Goal: Task Accomplishment & Management: Manage account settings

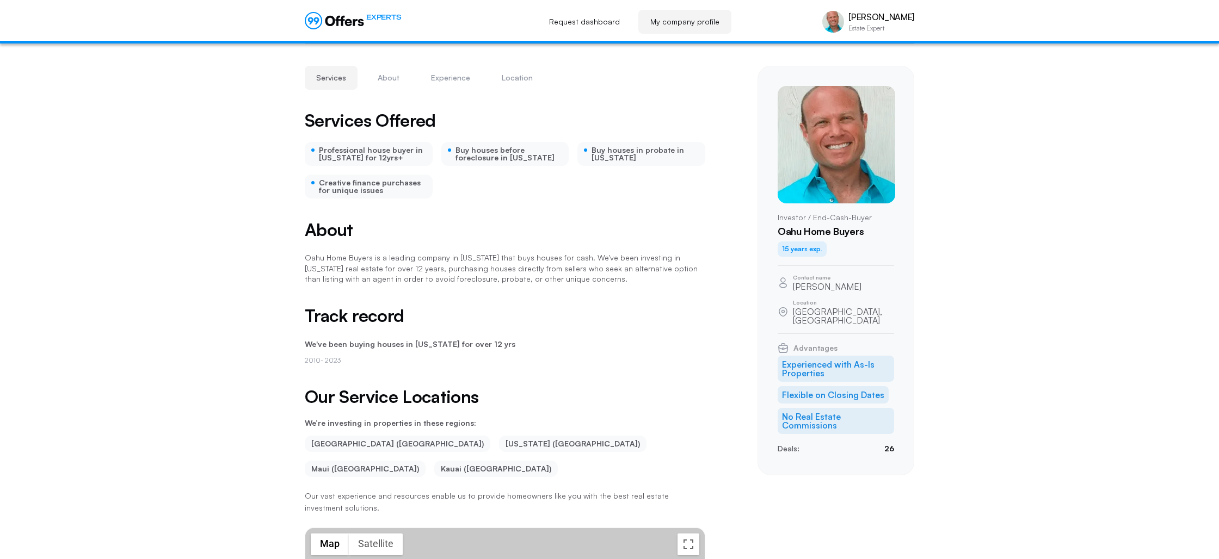
click at [254, 264] on div "Services About Experience Location Oahu Home Buyers Services Offered Profession…" at bounding box center [609, 426] width 1219 height 764
click at [390, 85] on button "About" at bounding box center [388, 78] width 45 height 24
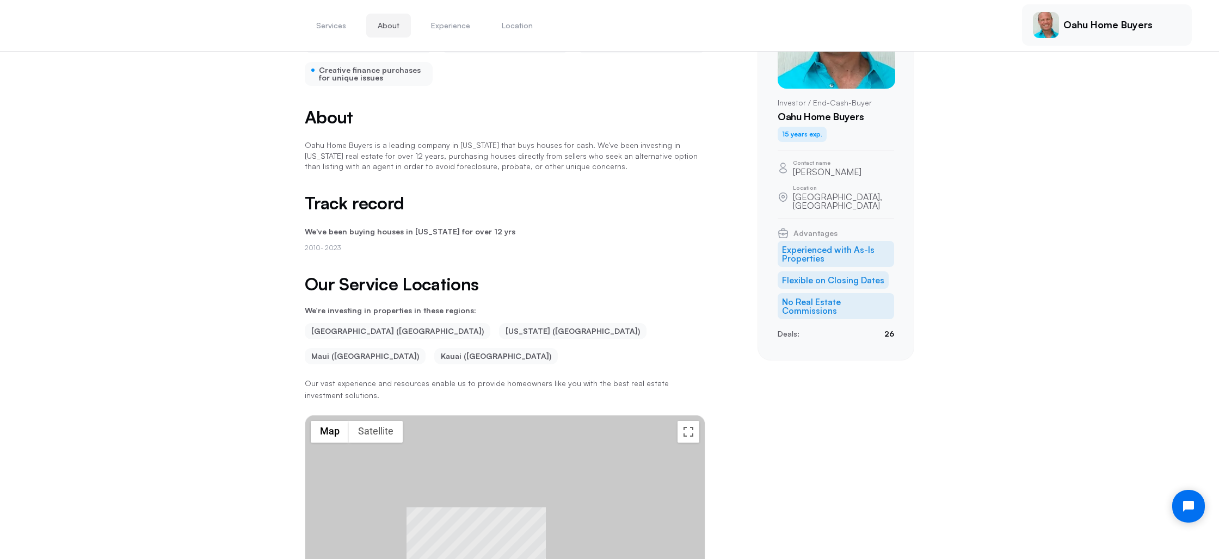
scroll to position [121, 0]
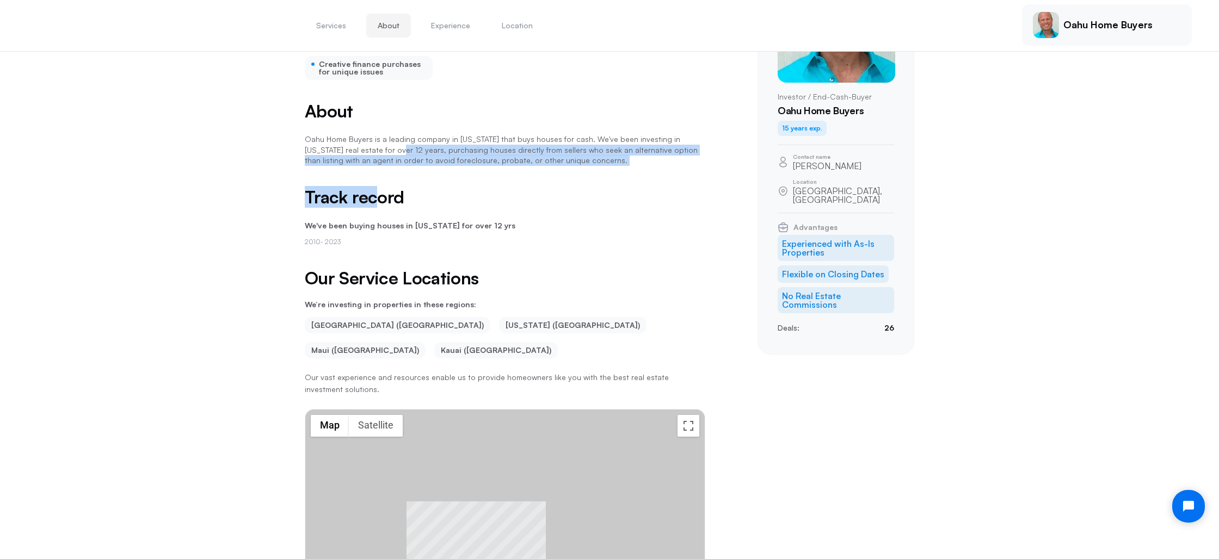
drag, startPoint x: 349, startPoint y: 146, endPoint x: 380, endPoint y: 188, distance: 51.7
click at [380, 188] on div "Services Offered Professional house buyer in [US_STATE] for 12yrs+ Buy houses b…" at bounding box center [505, 330] width 400 height 675
click at [484, 239] on p "[DATE] - [DATE]" at bounding box center [505, 242] width 400 height 10
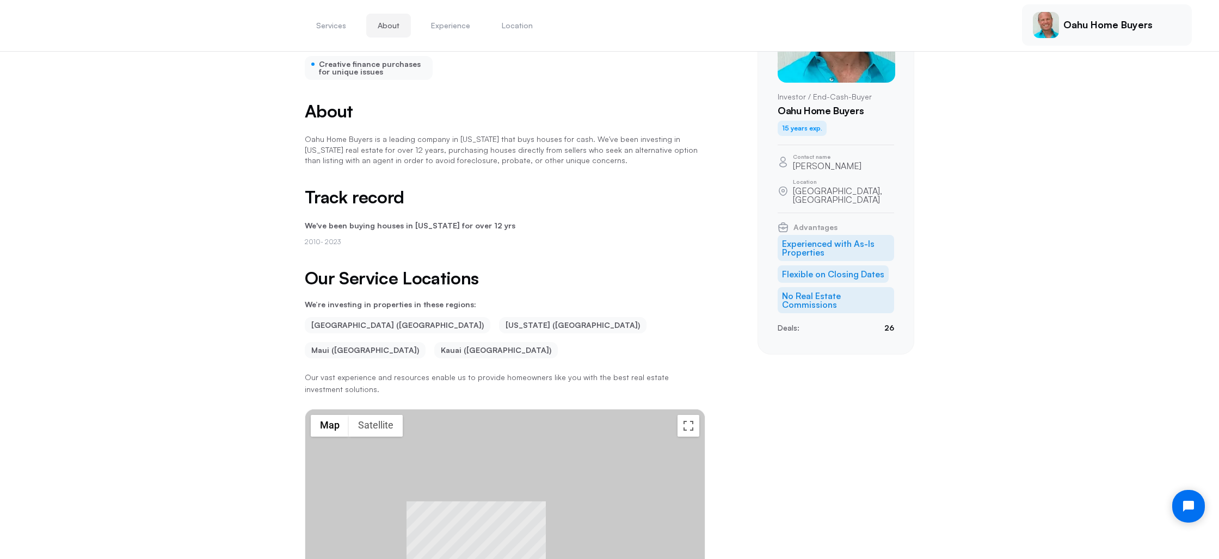
scroll to position [0, 0]
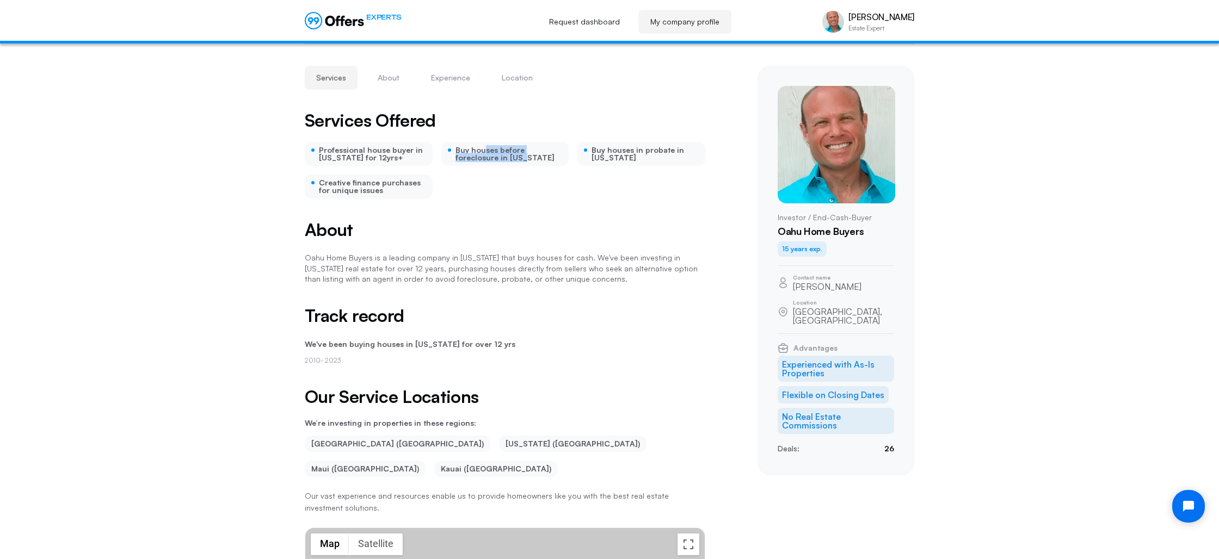
drag, startPoint x: 484, startPoint y: 153, endPoint x: 526, endPoint y: 161, distance: 42.1
click at [526, 161] on div "Buy houses before foreclosure in [US_STATE]" at bounding box center [505, 154] width 128 height 24
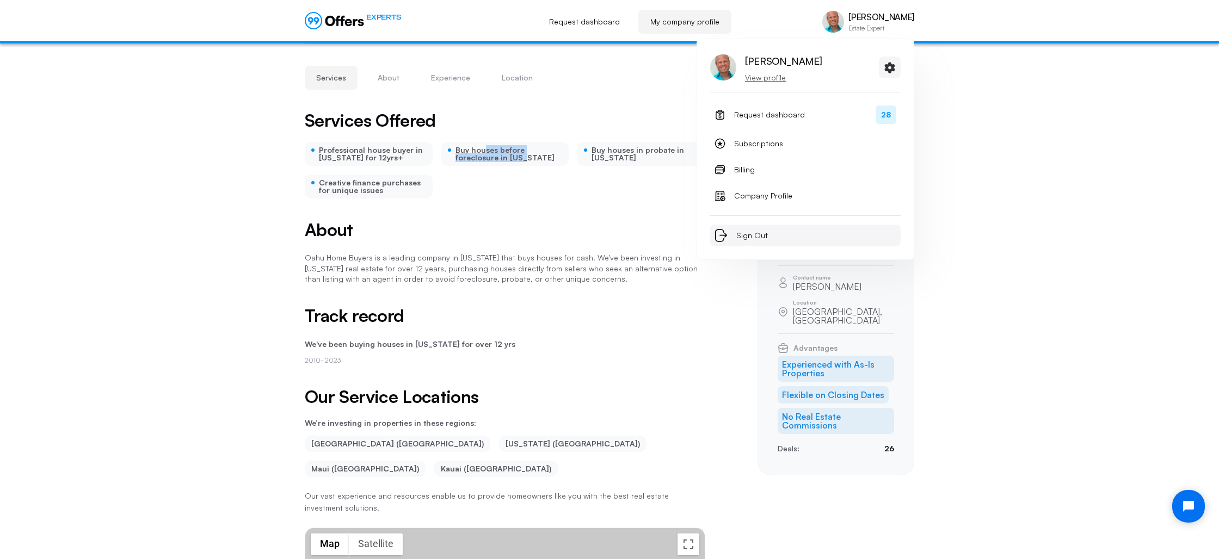
click at [748, 234] on span "Sign Out" at bounding box center [752, 235] width 32 height 13
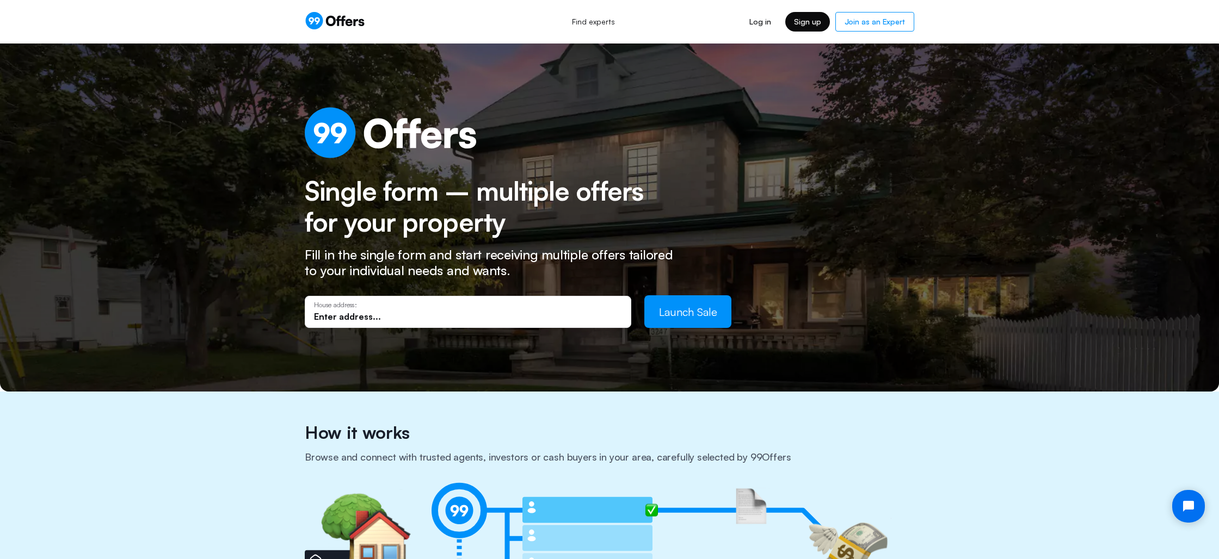
click at [809, 24] on link "Sign up" at bounding box center [807, 22] width 45 height 20
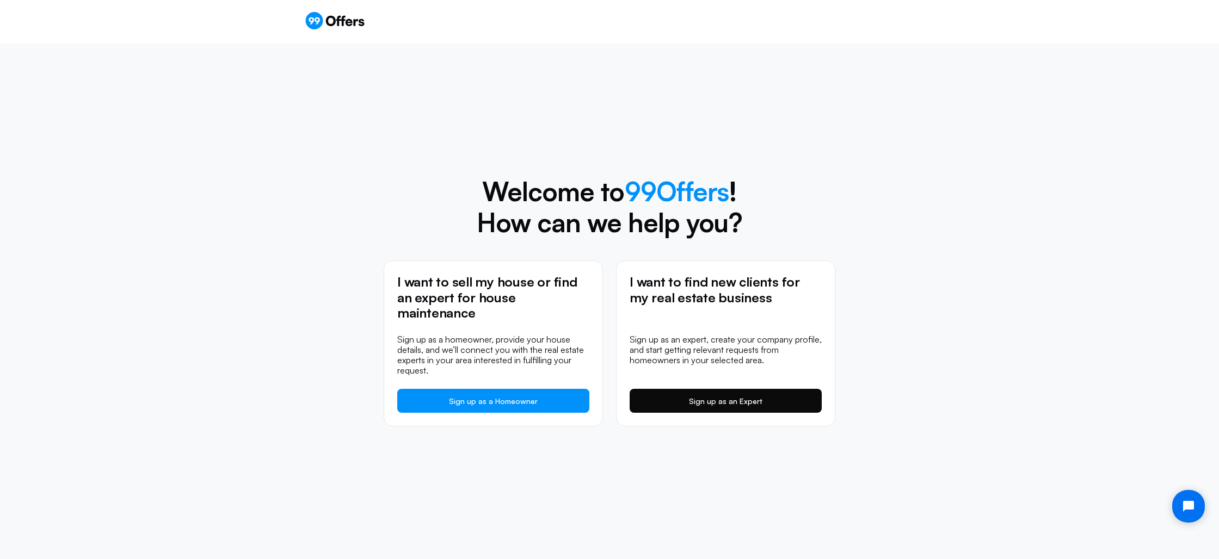
click at [703, 394] on link "Sign up as an Expert" at bounding box center [725, 401] width 192 height 24
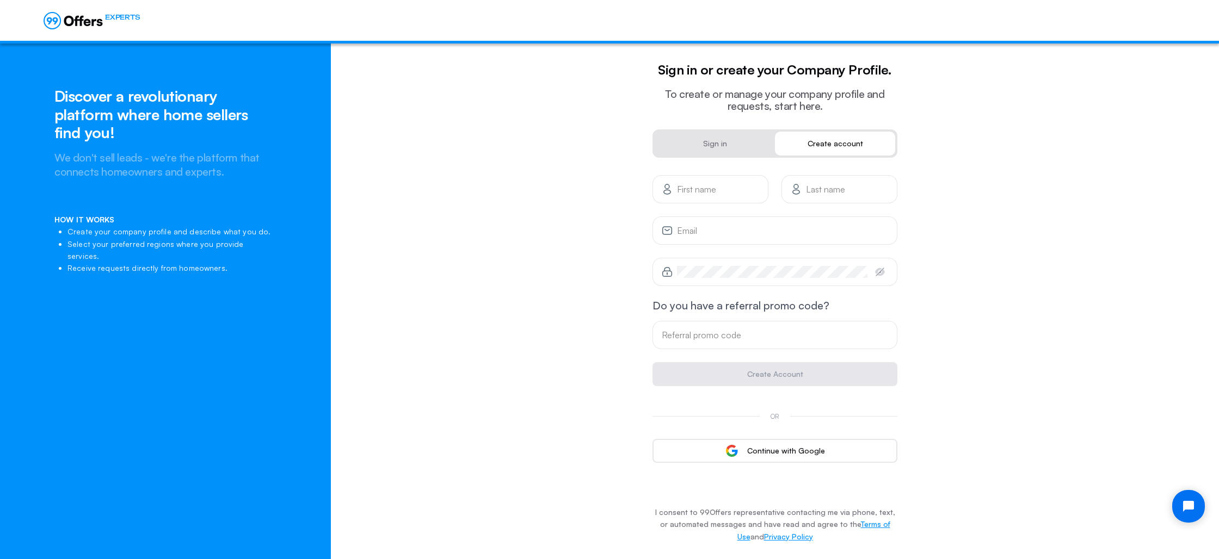
type input "[PERSON_NAME][EMAIL_ADDRESS][DOMAIN_NAME]"
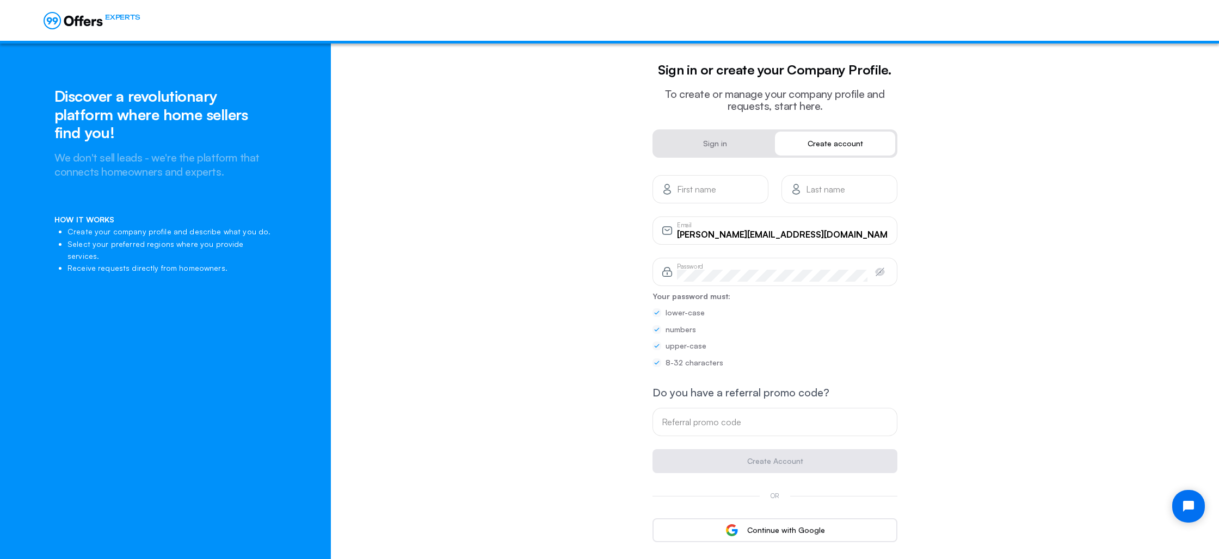
click at [700, 189] on input "text" at bounding box center [718, 189] width 82 height 12
type input "[PERSON_NAME]"
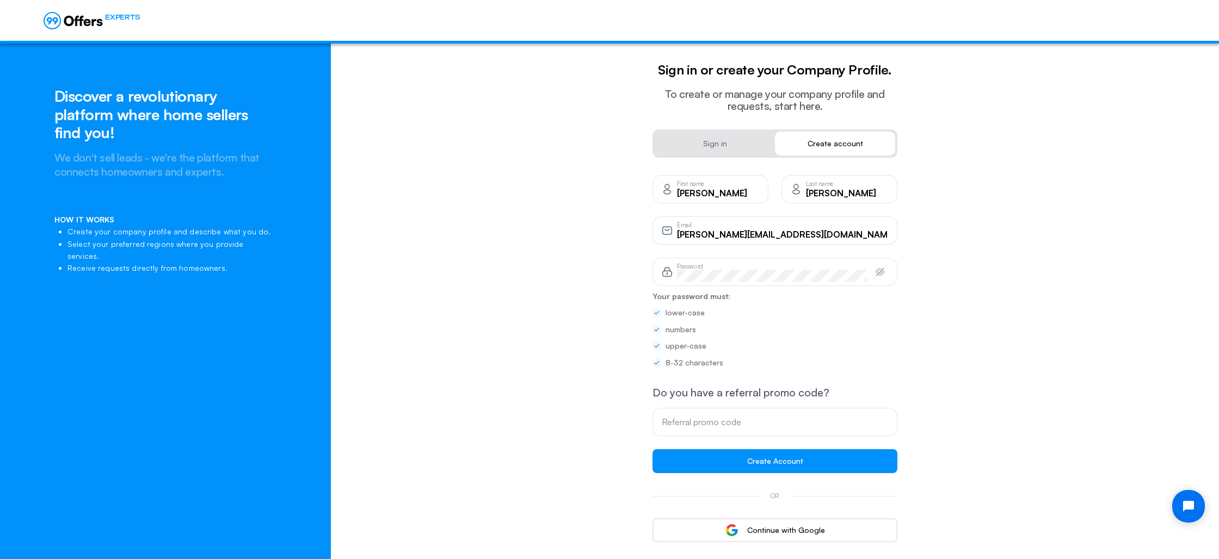
type input "[PERSON_NAME]"
click at [677, 266] on div at bounding box center [677, 266] width 0 height 0
type input "[PERSON_NAME][EMAIL_ADDRESS][DOMAIN_NAME]"
click at [715, 459] on button "Create Account" at bounding box center [774, 461] width 245 height 24
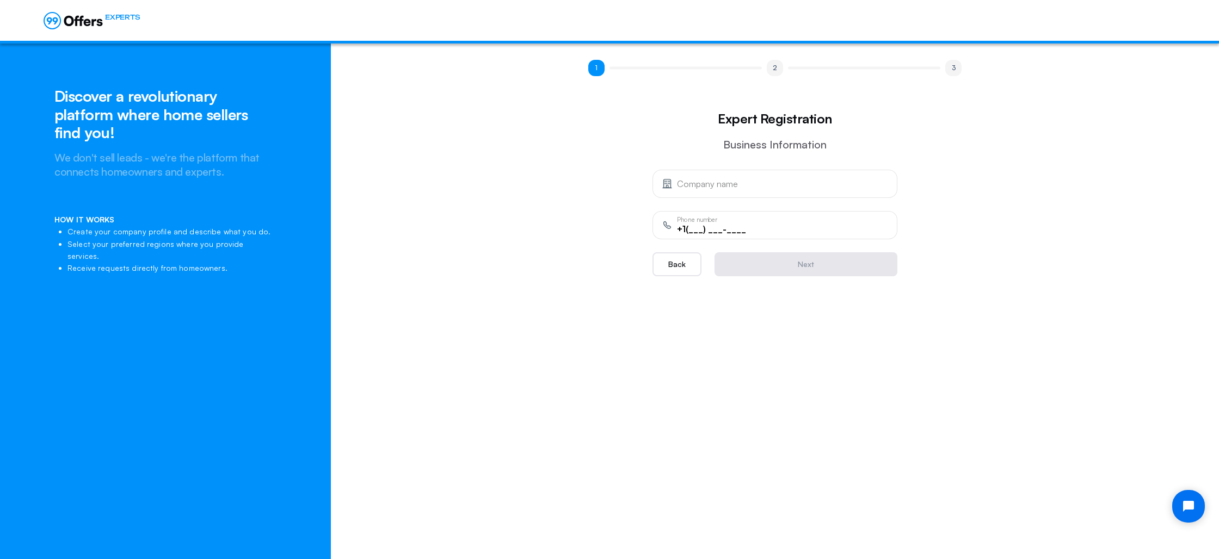
click at [703, 184] on input "text" at bounding box center [782, 184] width 211 height 12
type input "Anchorage Home Buyers"
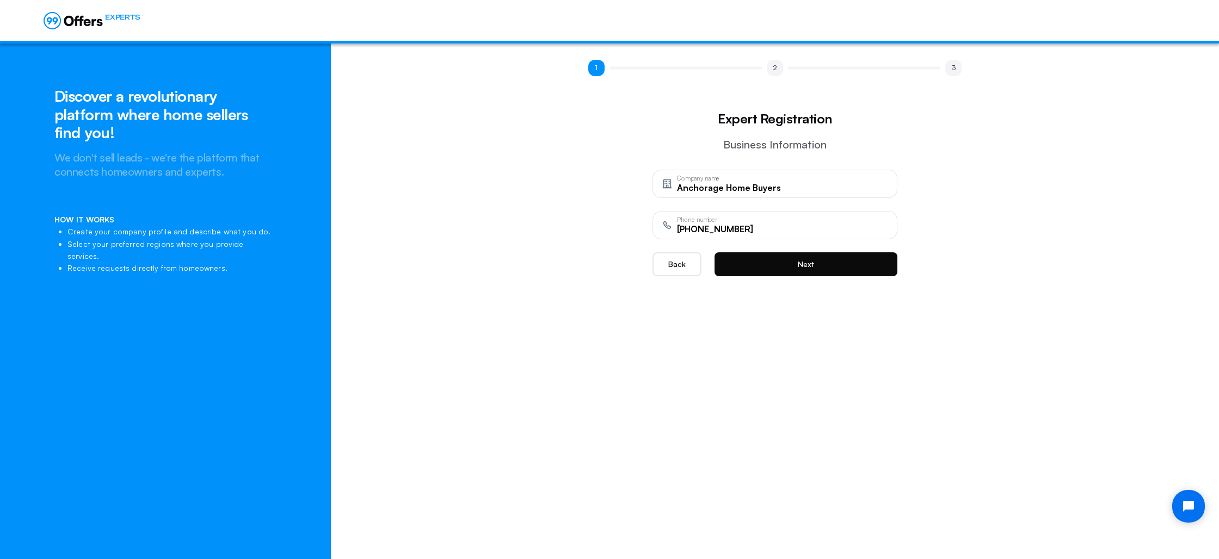
type input "[PHONE_NUMBER]"
click at [770, 264] on button "Next" at bounding box center [805, 264] width 183 height 24
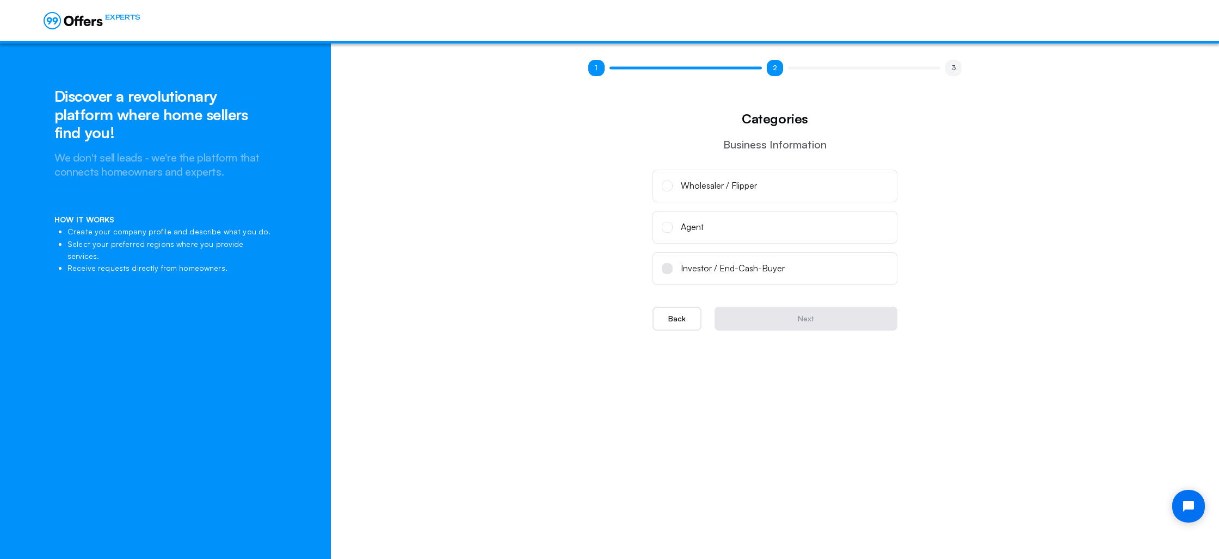
click at [705, 268] on div "Investor / End-Cash-Buyer" at bounding box center [733, 269] width 104 height 14
click at [0, 0] on input "Investor / End-Cash-Buyer" at bounding box center [0, 0] width 0 height 0
click at [793, 321] on button "Next" at bounding box center [805, 319] width 183 height 24
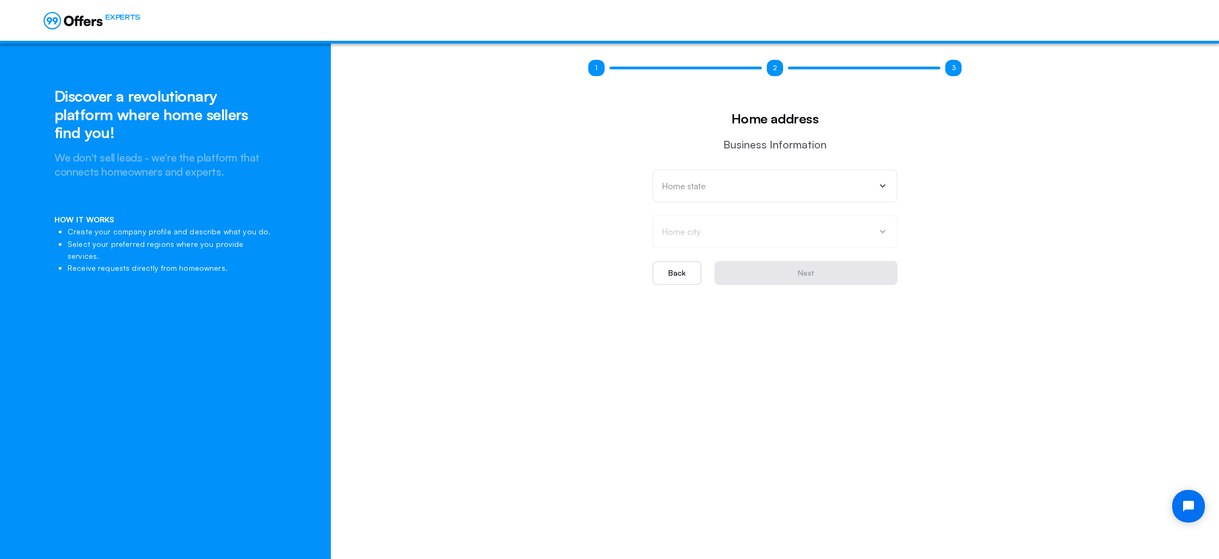
click at [747, 194] on div "Home state" at bounding box center [774, 186] width 245 height 33
click at [692, 241] on div "[US_STATE]" at bounding box center [768, 245] width 208 height 14
click at [714, 235] on div "Home city" at bounding box center [768, 231] width 213 height 11
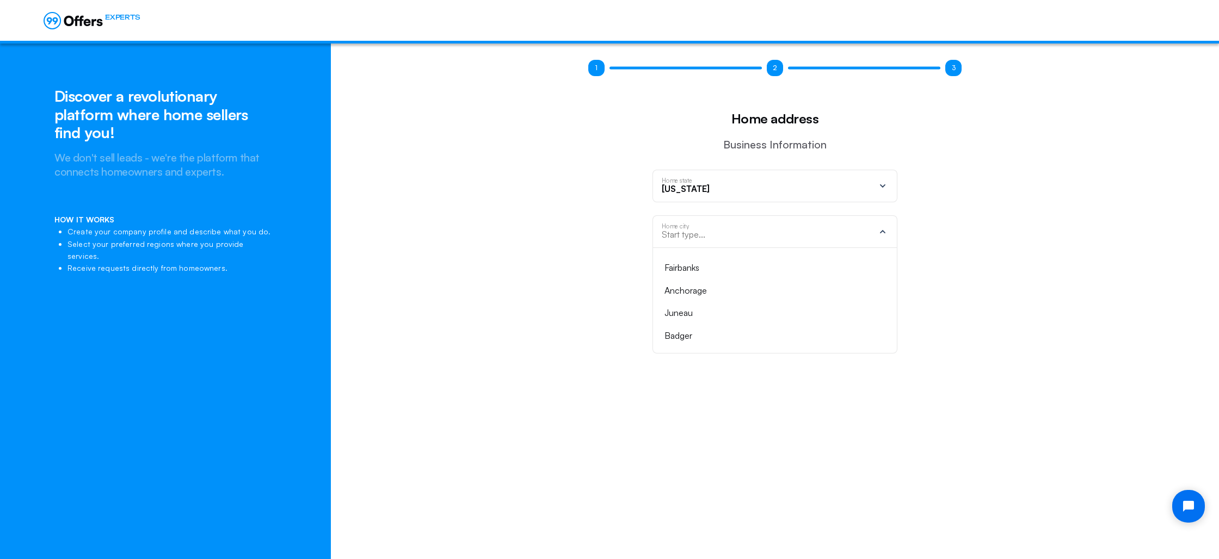
click at [689, 289] on div "Anchorage" at bounding box center [768, 291] width 208 height 14
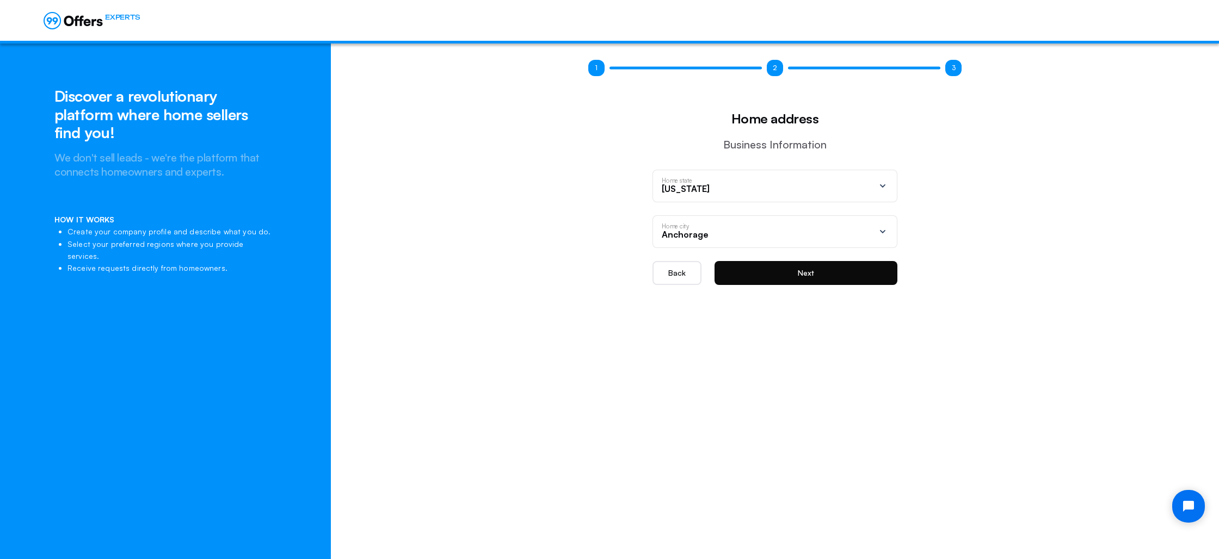
click at [811, 274] on button "Next" at bounding box center [805, 273] width 183 height 24
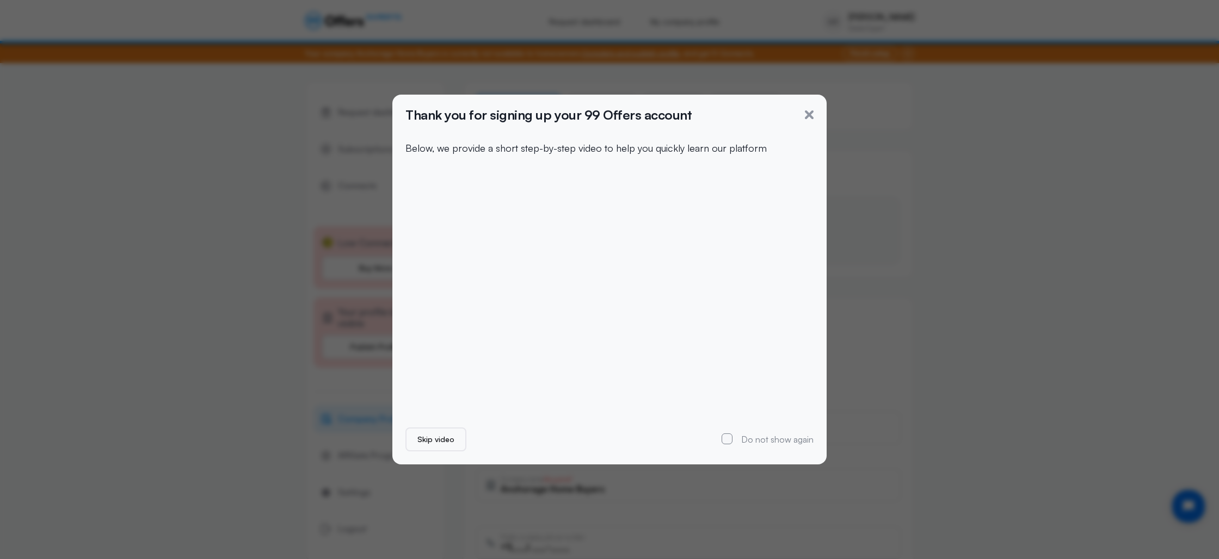
click at [786, 436] on label "Do not show again" at bounding box center [772, 439] width 81 height 11
click at [732, 436] on input "Do not show again" at bounding box center [726, 439] width 11 height 11
checkbox input "true"
click at [808, 111] on icon "button" at bounding box center [809, 114] width 9 height 9
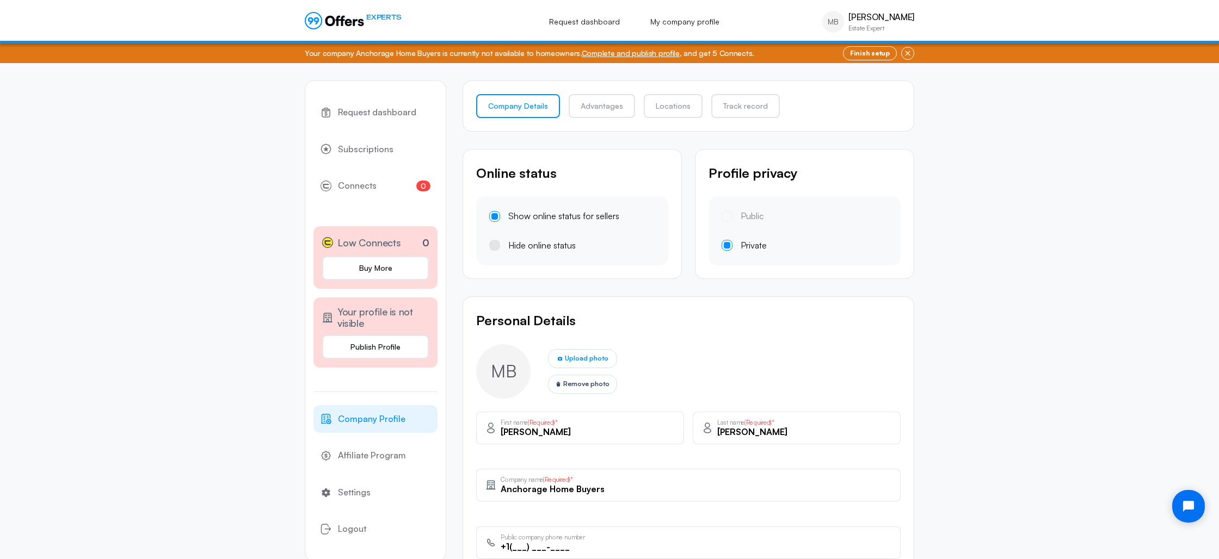
click at [523, 248] on div "Hide online status" at bounding box center [541, 246] width 67 height 14
click at [0, 0] on input "Hide online status" at bounding box center [0, 0] width 0 height 0
click at [727, 214] on div "Public" at bounding box center [742, 216] width 42 height 14
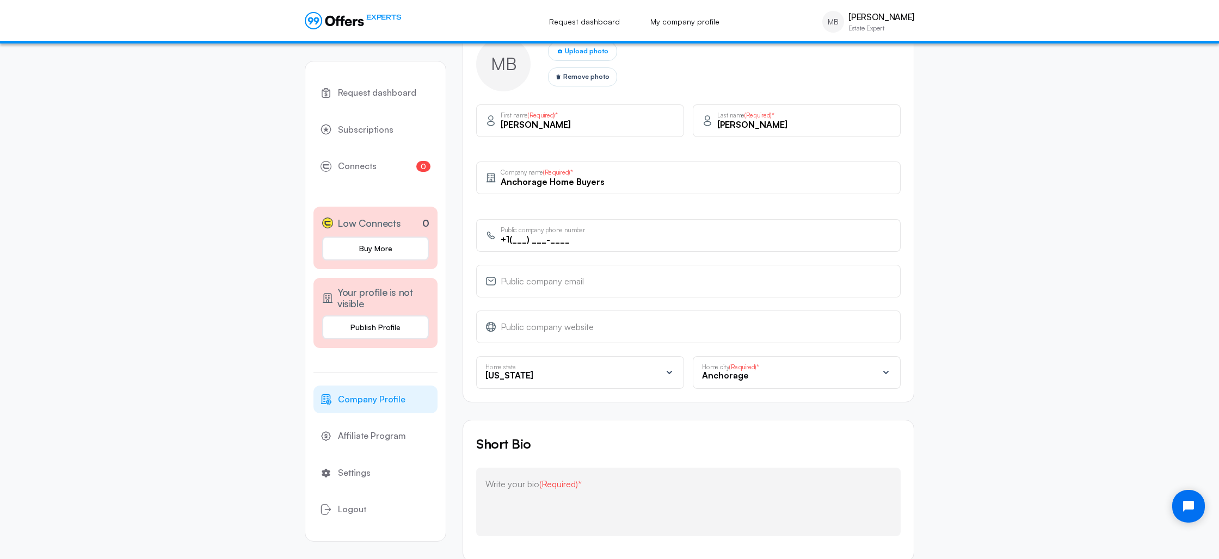
scroll to position [310, 0]
click at [513, 242] on input "+1(___) ___-____" at bounding box center [696, 237] width 391 height 12
type input "[PHONE_NUMBER]"
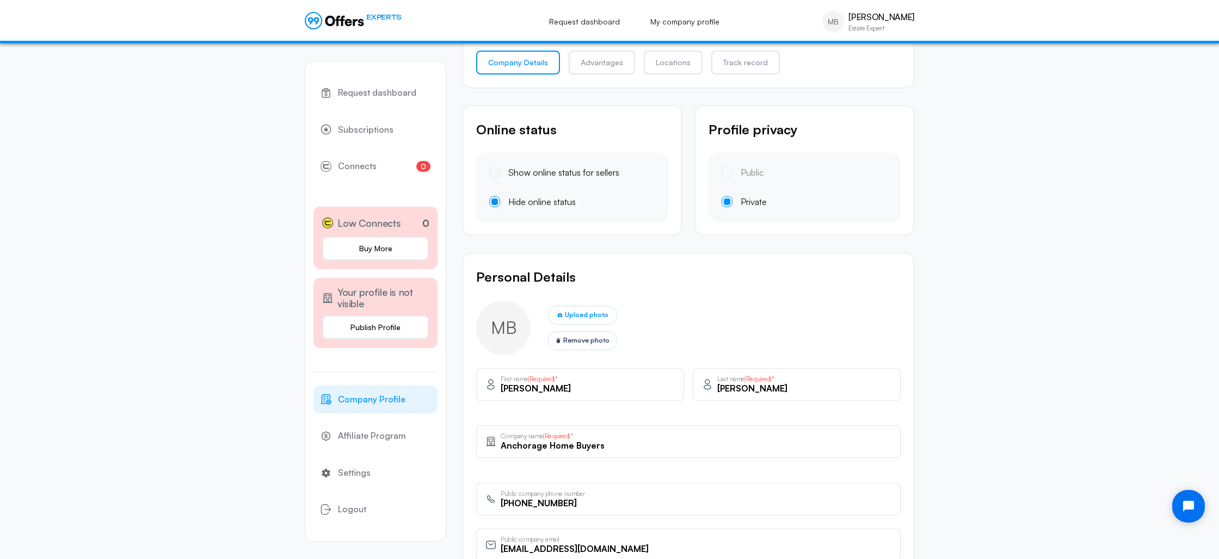
scroll to position [36, 0]
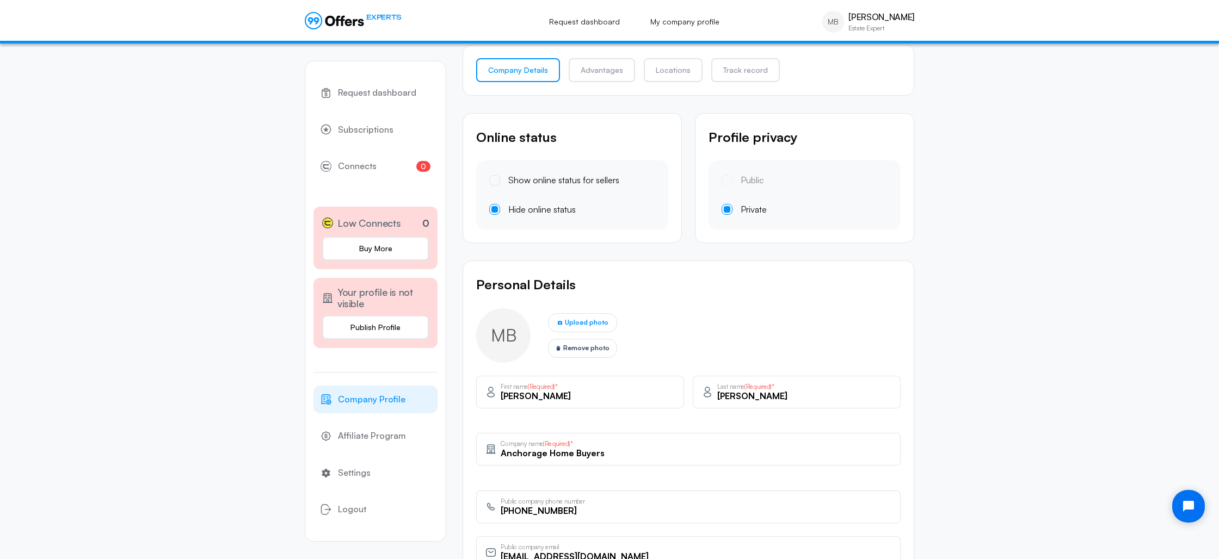
type input "[EMAIL_ADDRESS][DOMAIN_NAME]"
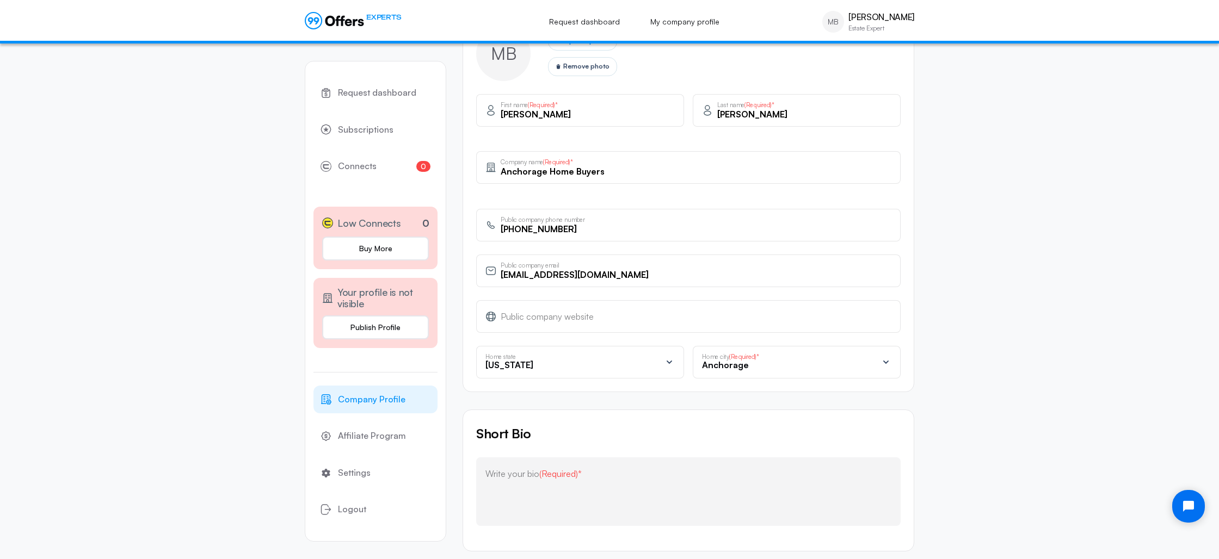
scroll to position [320, 0]
click at [533, 310] on div "Public company website" at bounding box center [696, 314] width 391 height 12
paste input "text"
click at [655, 273] on input "[EMAIL_ADDRESS][DOMAIN_NAME]" at bounding box center [696, 273] width 391 height 12
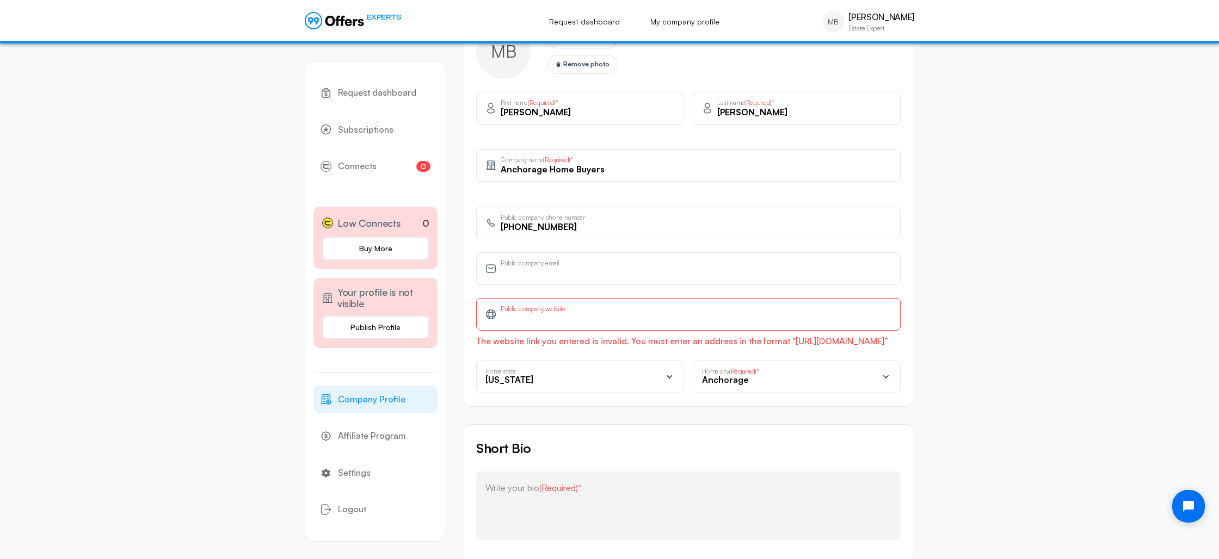
click at [522, 327] on div "Public company website" at bounding box center [688, 314] width 424 height 33
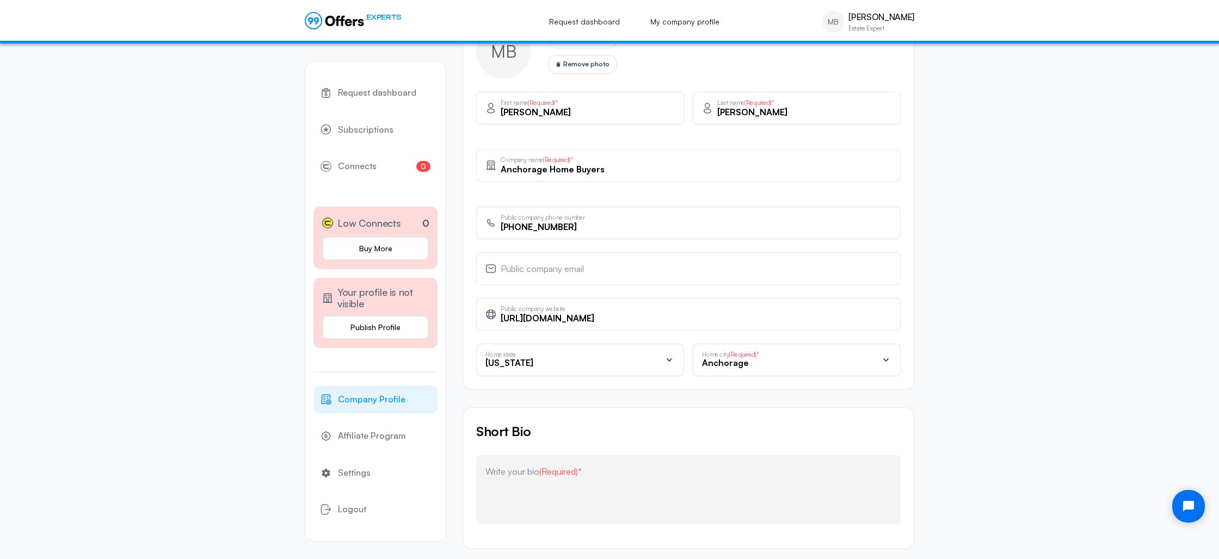
type input "[URL][DOMAIN_NAME]"
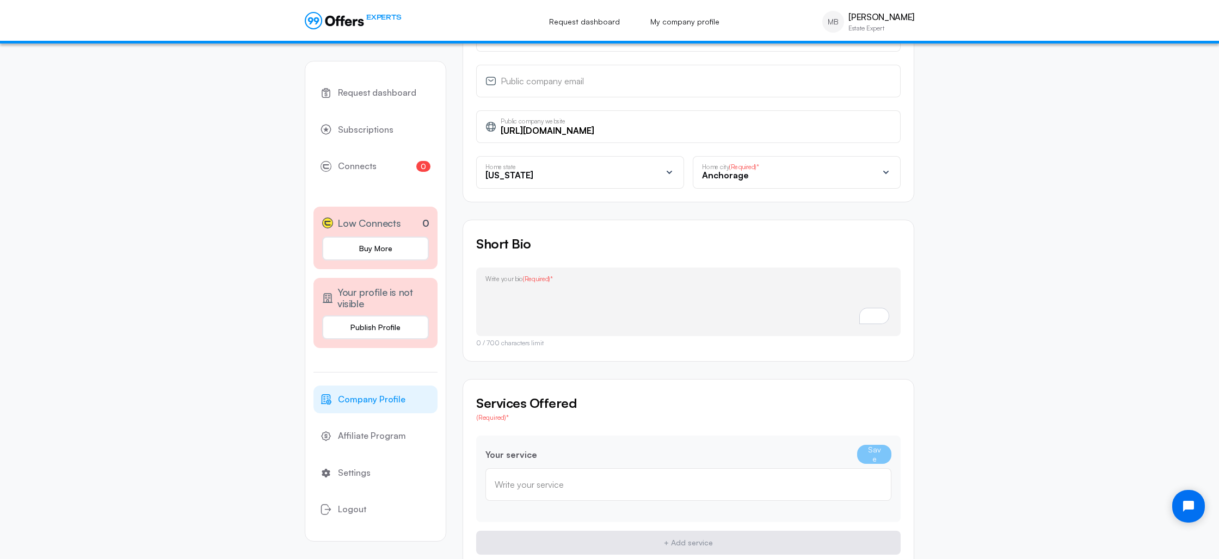
scroll to position [507, 0]
click at [572, 287] on textarea "To enrich screen reader interactions, please activate Accessibility in Grammarl…" at bounding box center [688, 305] width 406 height 44
paste textarea "At [GEOGRAPHIC_DATA] Home Buyers, we specialize in crafting win-win solutions f…"
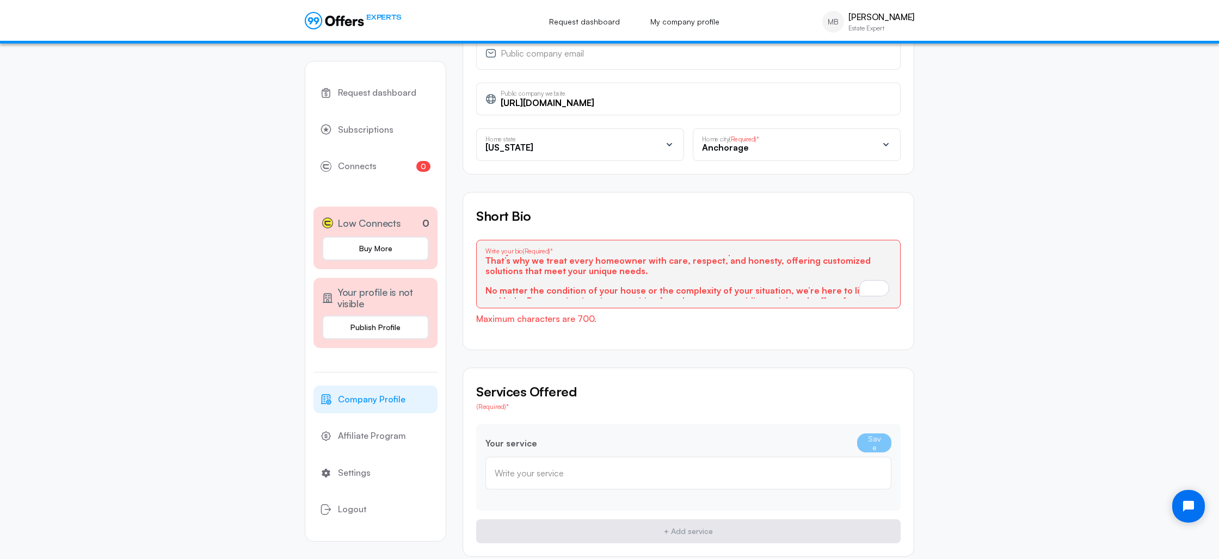
scroll to position [0, 0]
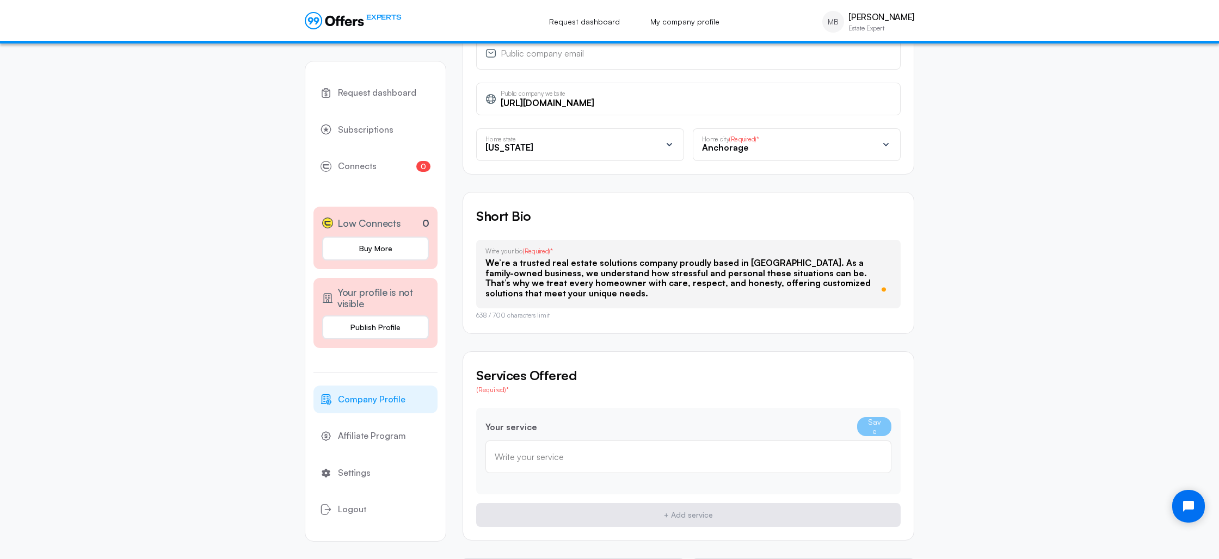
type textarea "At [GEOGRAPHIC_DATA] Home Buyers, we specialize in crafting win-win solutions f…"
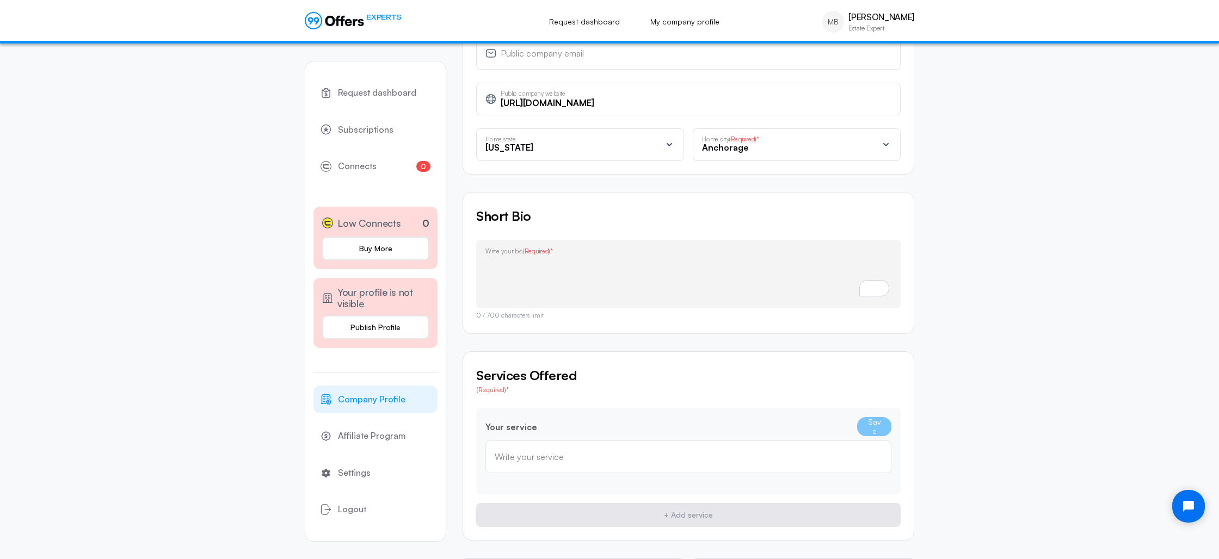
paste textarea "At [GEOGRAPHIC_DATA] Home Buyers, we specialize in crafting win-win solutions f…"
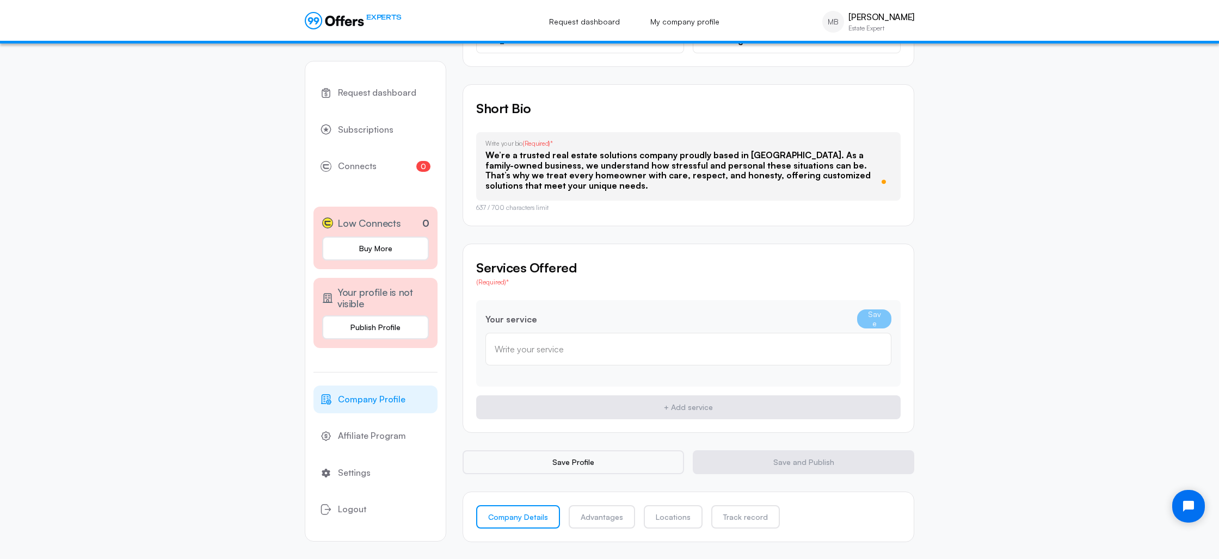
type textarea "At [GEOGRAPHIC_DATA] Home Buyers, we specialize in crafting win-win solutions f…"
click at [570, 344] on div "Write your service" at bounding box center [688, 349] width 387 height 12
type input "Direct home purchase"
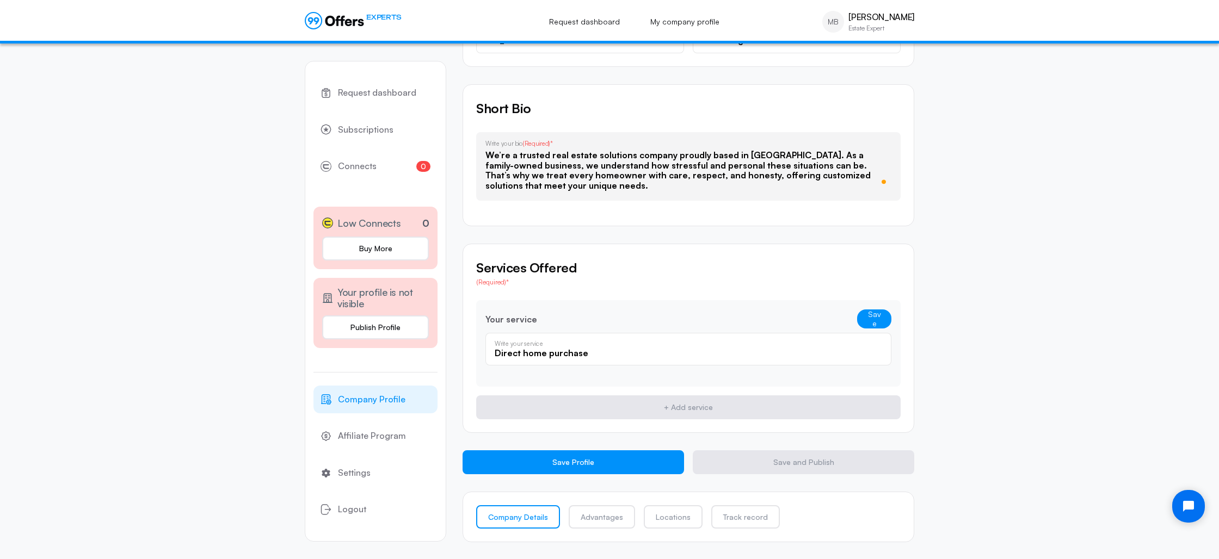
click at [653, 457] on button "Save Profile" at bounding box center [572, 462] width 221 height 24
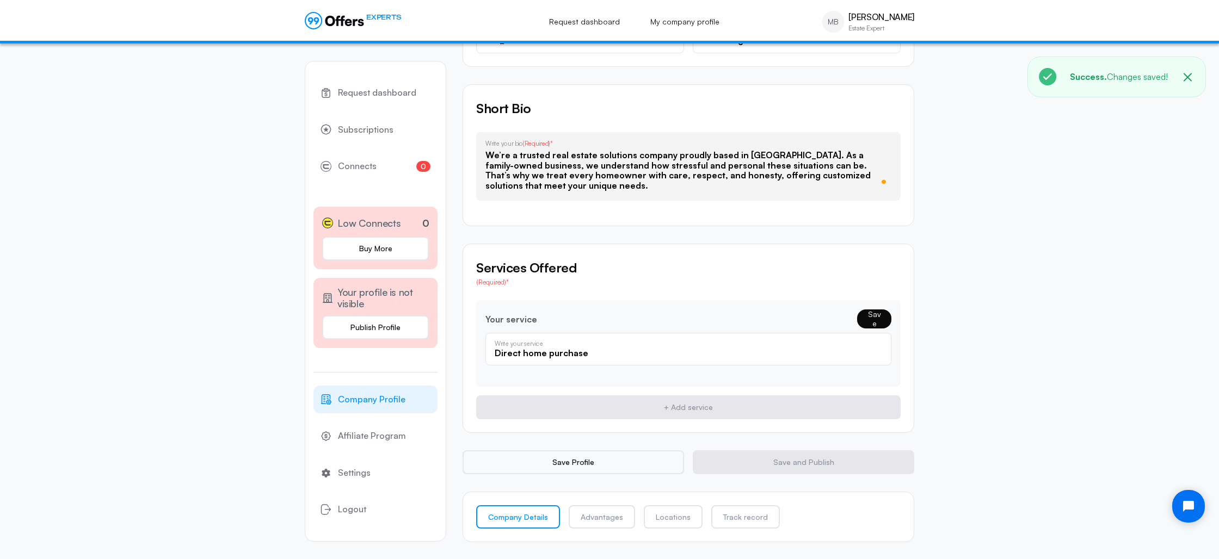
click at [874, 317] on button "Save" at bounding box center [874, 319] width 34 height 19
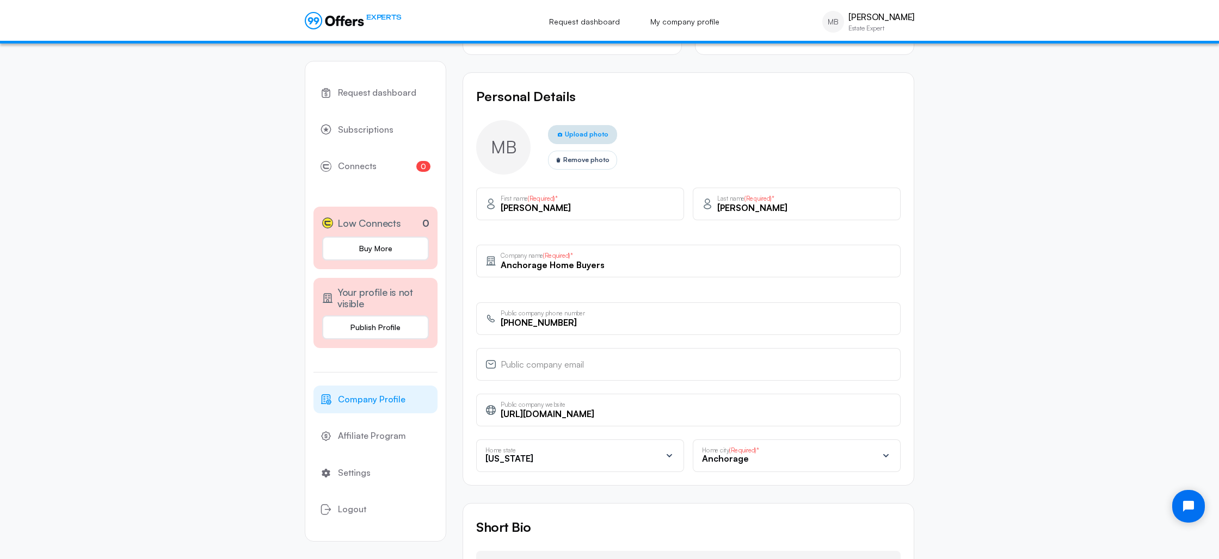
click at [580, 132] on span "Upload photo" at bounding box center [587, 134] width 44 height 10
click at [0, 0] on input "Upload photo" at bounding box center [0, 0] width 0 height 0
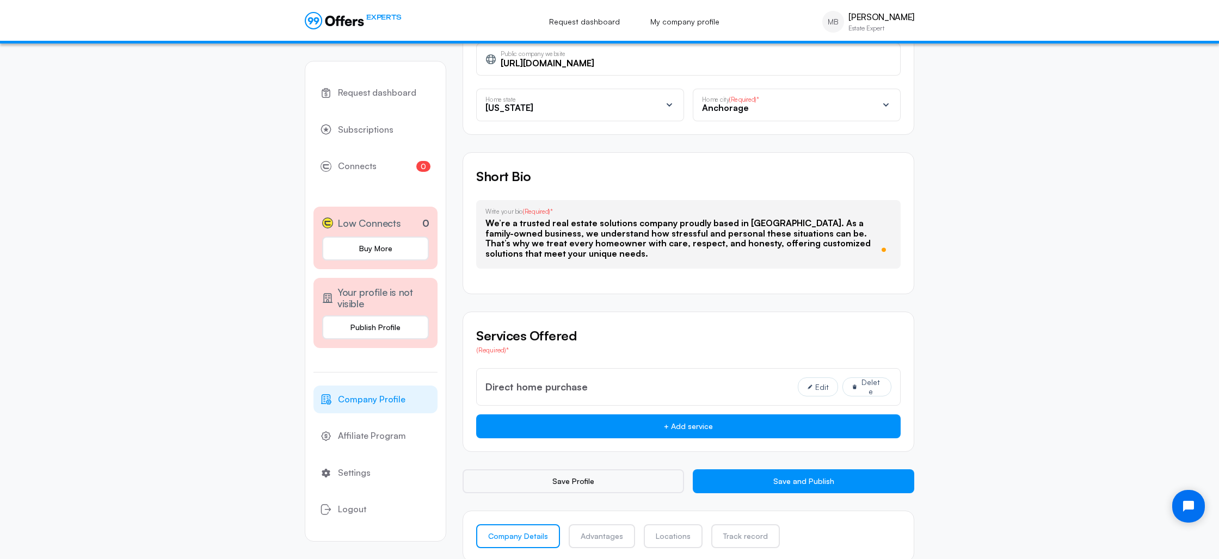
scroll to position [606, 0]
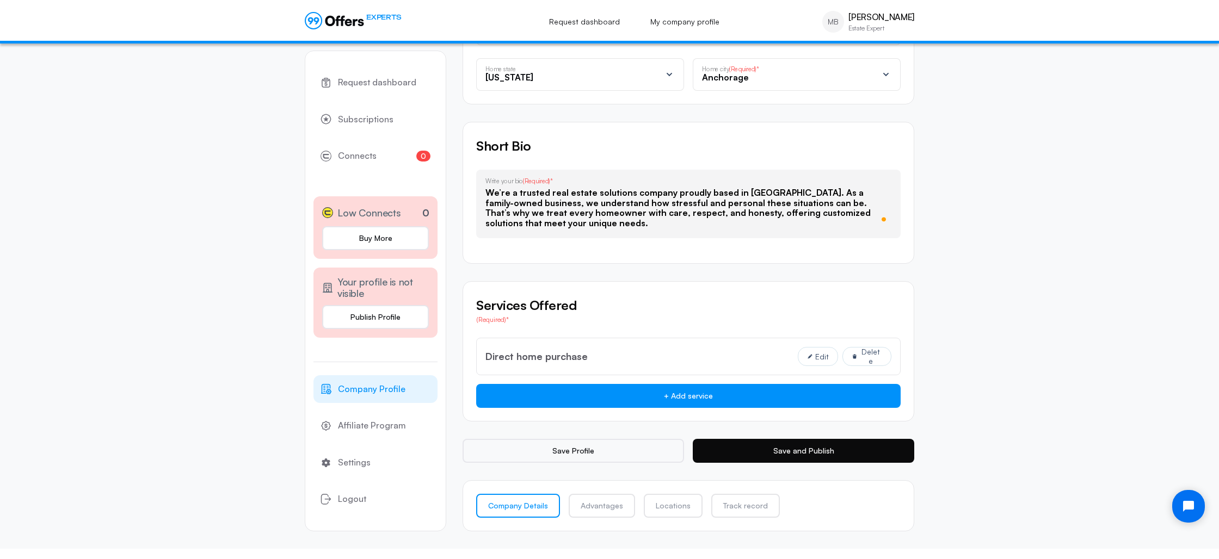
click at [750, 446] on button "Save and Publish" at bounding box center [803, 451] width 221 height 24
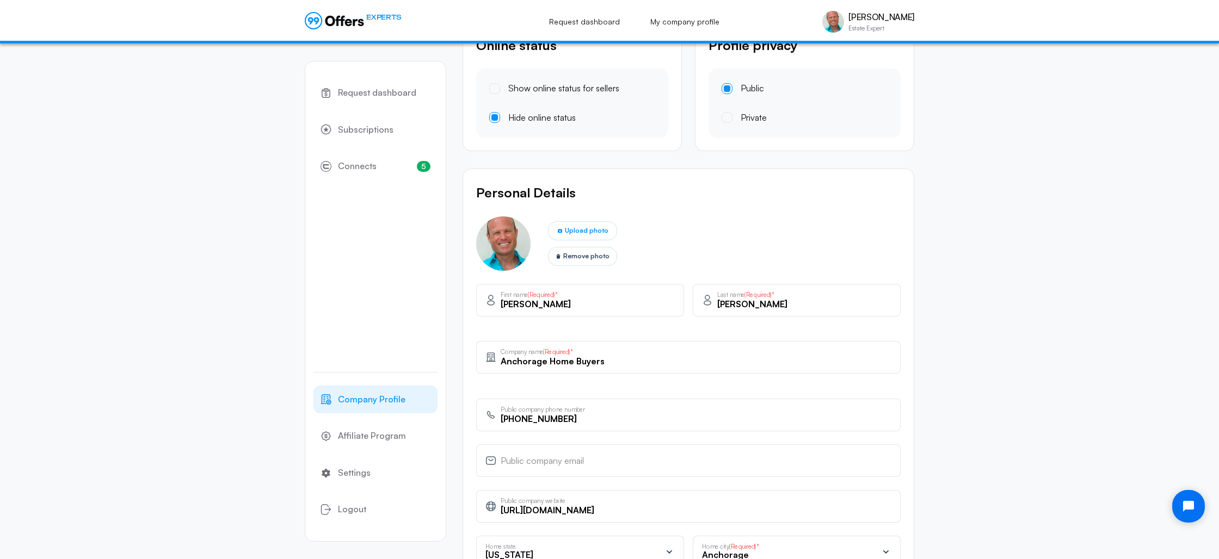
scroll to position [0, 0]
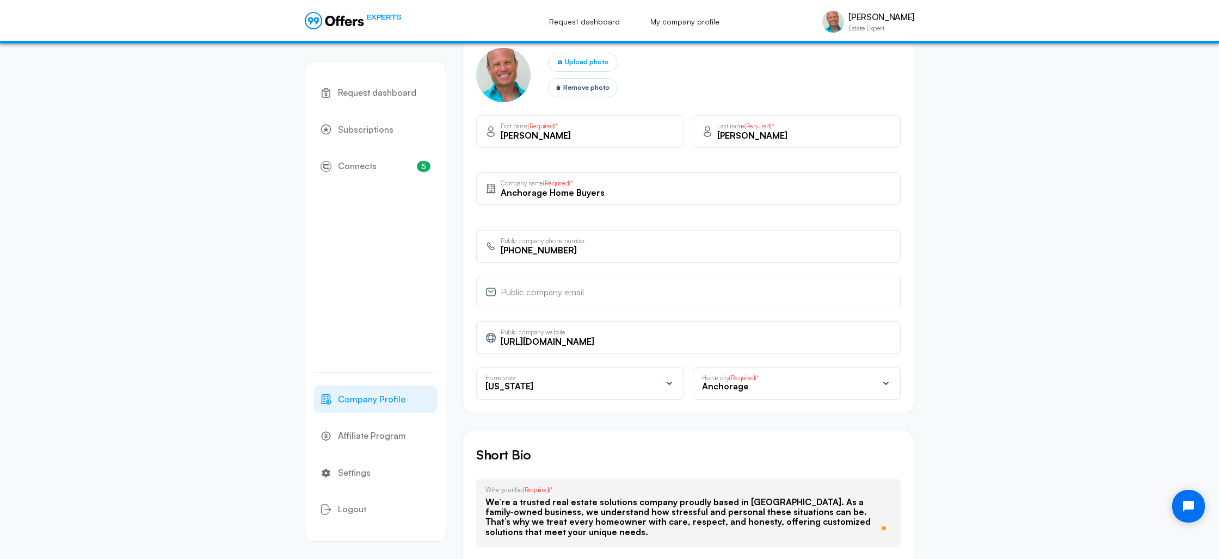
scroll to position [586, 0]
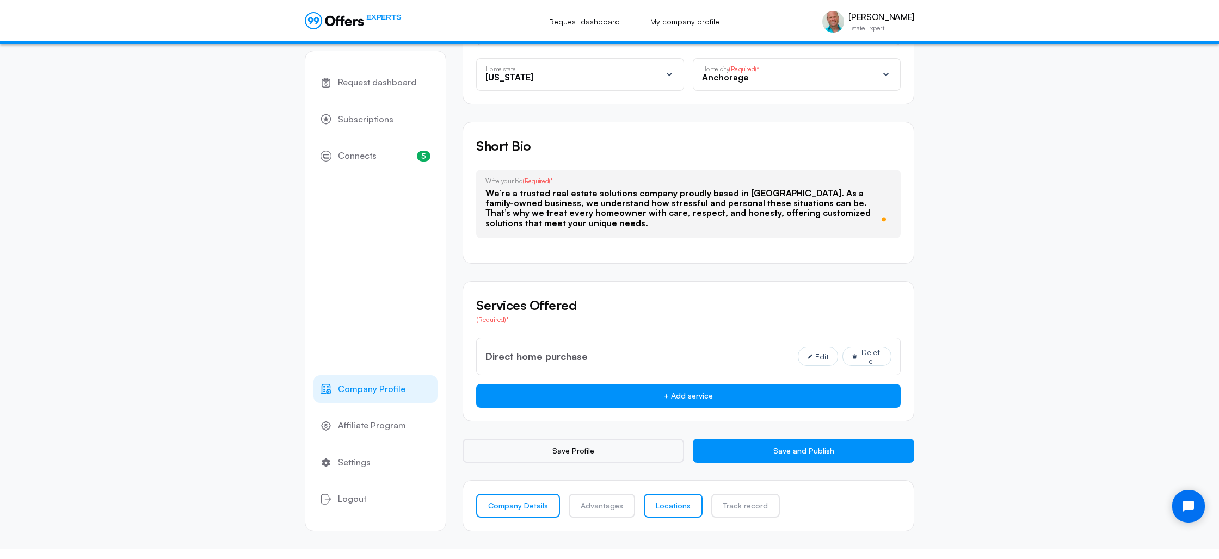
click at [682, 505] on link "Locations" at bounding box center [673, 506] width 59 height 24
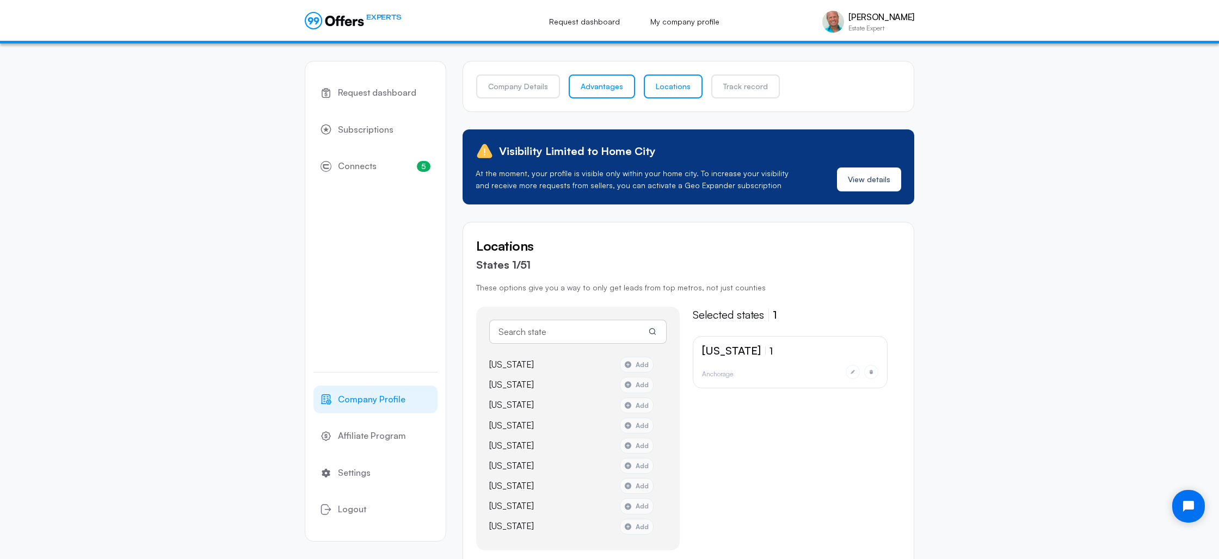
click at [597, 85] on link "Advantages" at bounding box center [602, 87] width 66 height 24
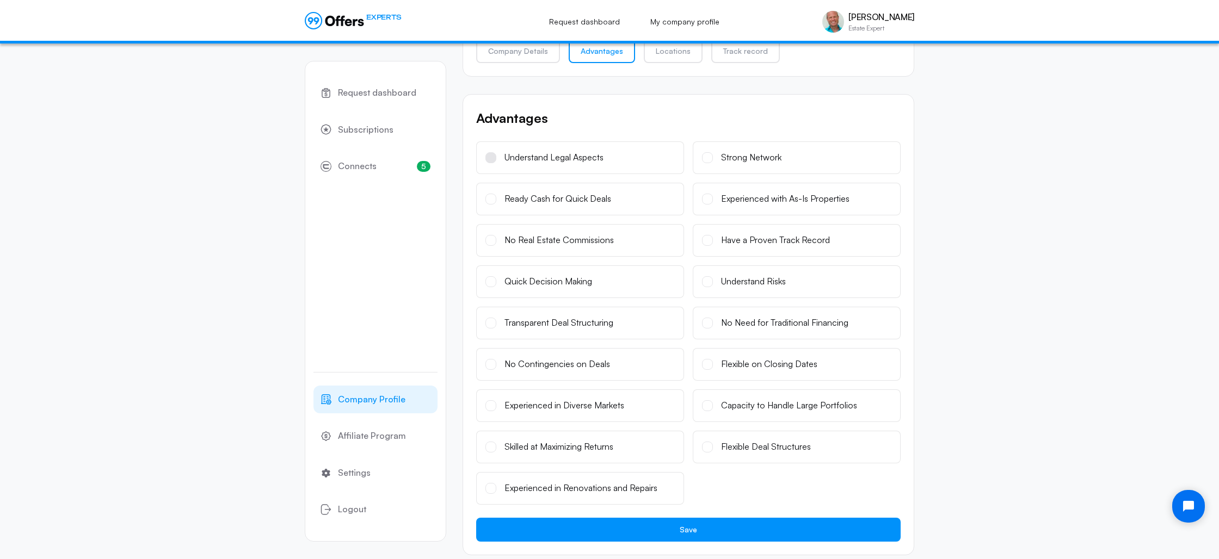
scroll to position [41, 0]
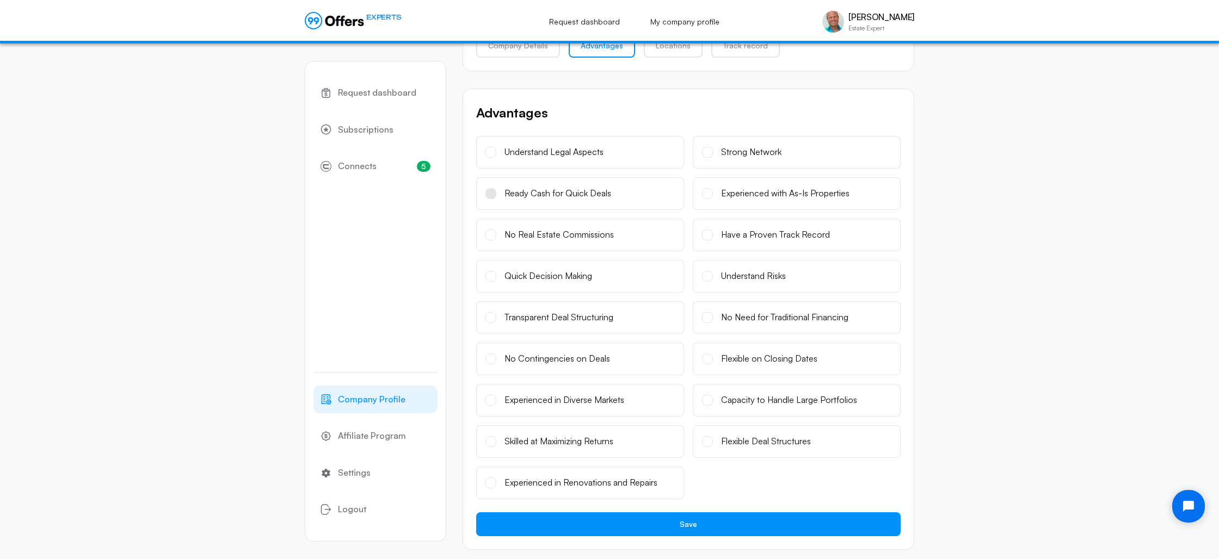
click at [528, 191] on div "Ready Cash for Quick Deals" at bounding box center [557, 194] width 107 height 14
click at [0, 0] on input "Ready Cash for Quick Deals" at bounding box center [0, 0] width 0 height 0
click at [728, 194] on div "Experienced with As-Is Properties" at bounding box center [785, 194] width 128 height 14
click at [0, 0] on input "Experienced with As-Is Properties" at bounding box center [0, 0] width 0 height 0
click at [589, 237] on div "No Real Estate Commissions" at bounding box center [558, 235] width 109 height 14
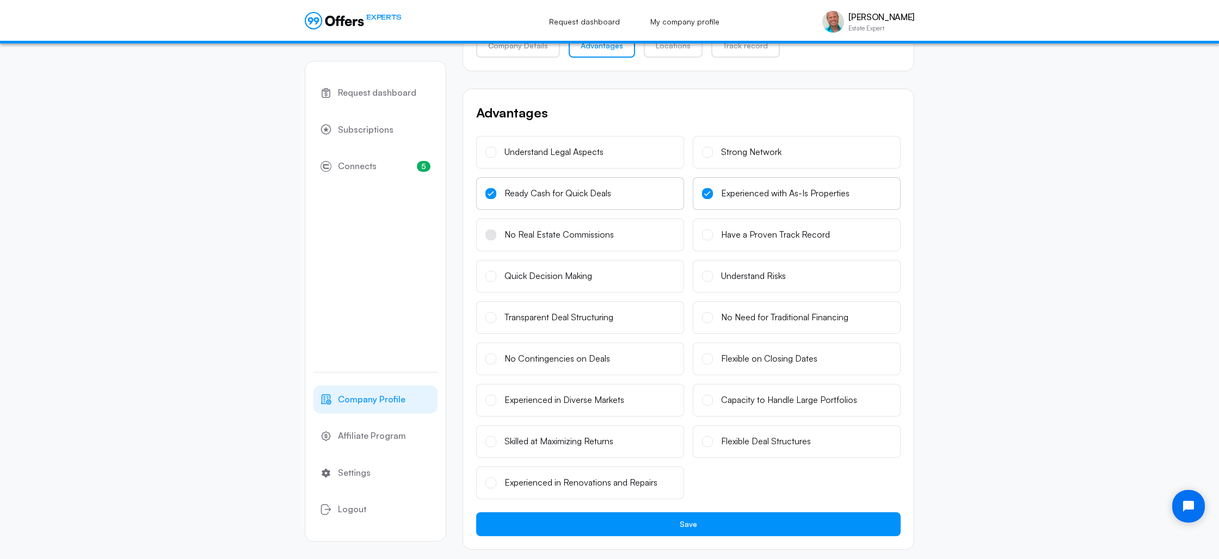
click at [0, 0] on input "No Real Estate Commissions" at bounding box center [0, 0] width 0 height 0
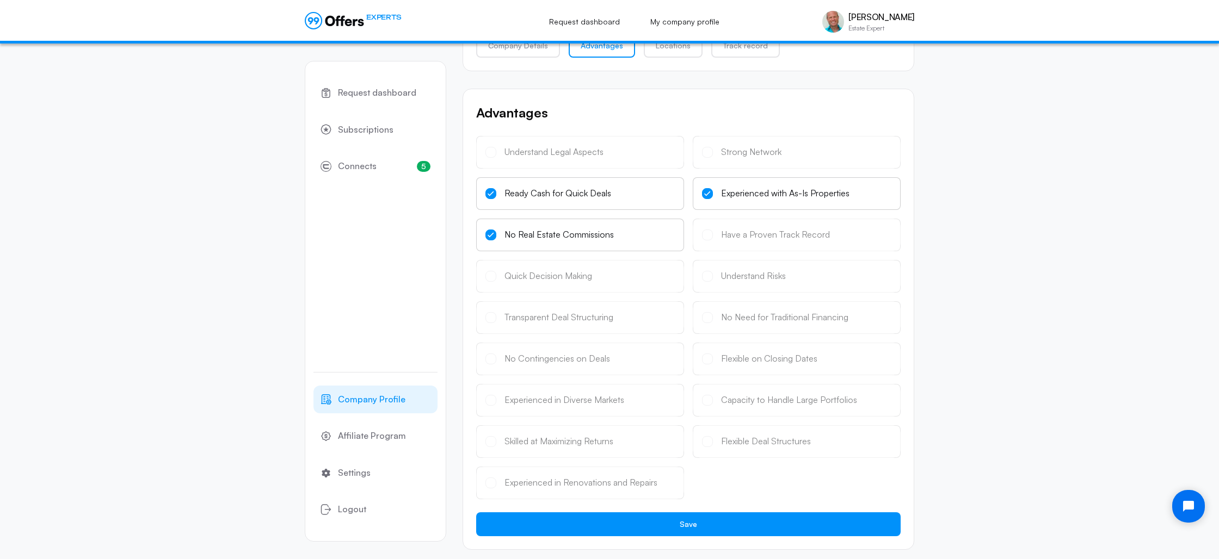
click at [512, 196] on div "Ready Cash for Quick Deals" at bounding box center [557, 194] width 107 height 14
click at [0, 0] on input "Ready Cash for Quick Deals" at bounding box center [0, 0] width 0 height 0
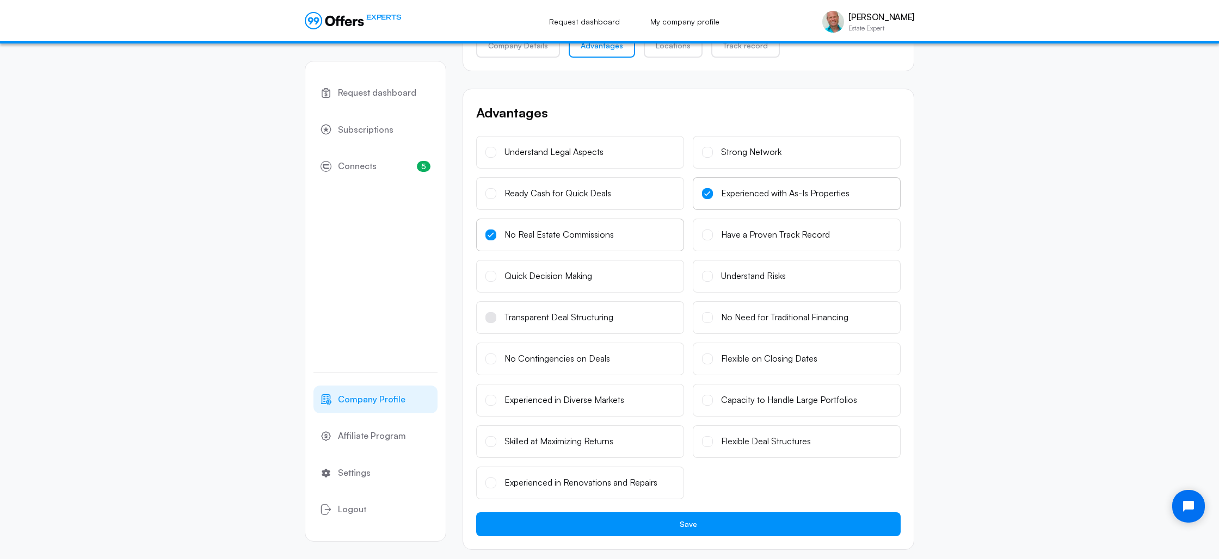
click at [564, 320] on div "Transparent Deal Structuring" at bounding box center [558, 318] width 109 height 14
click at [0, 0] on input "Transparent Deal Structuring" at bounding box center [0, 0] width 0 height 0
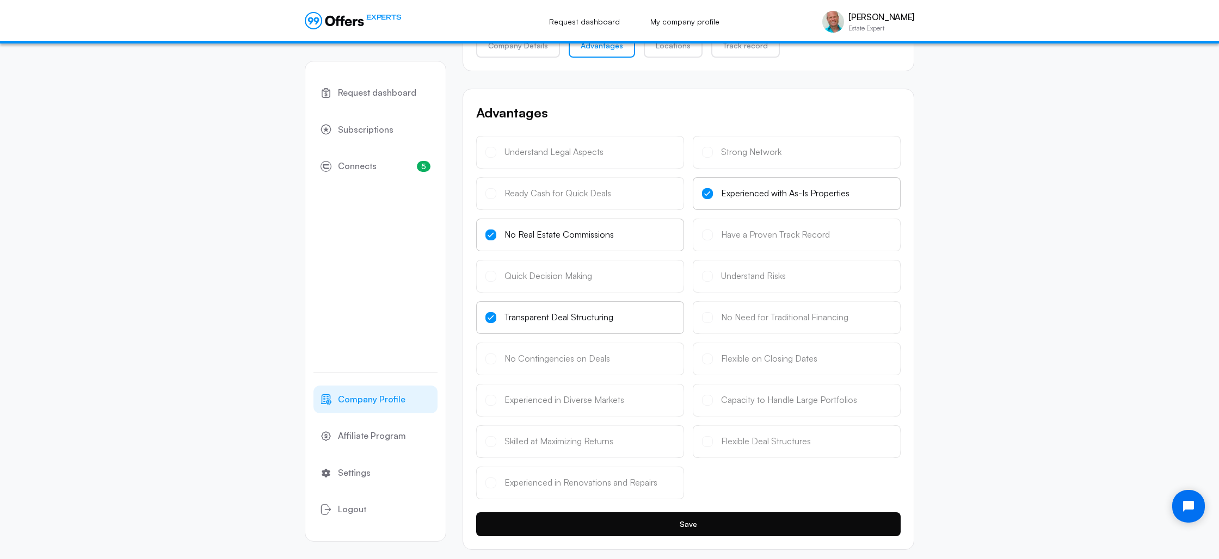
click at [609, 526] on button "Save" at bounding box center [688, 525] width 424 height 24
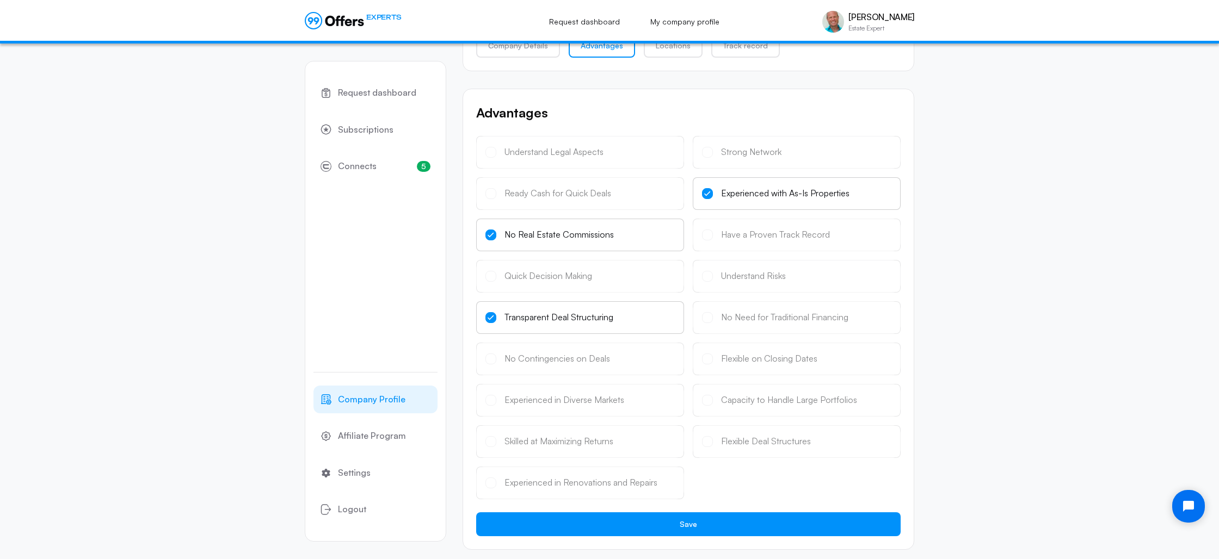
scroll to position [128, 0]
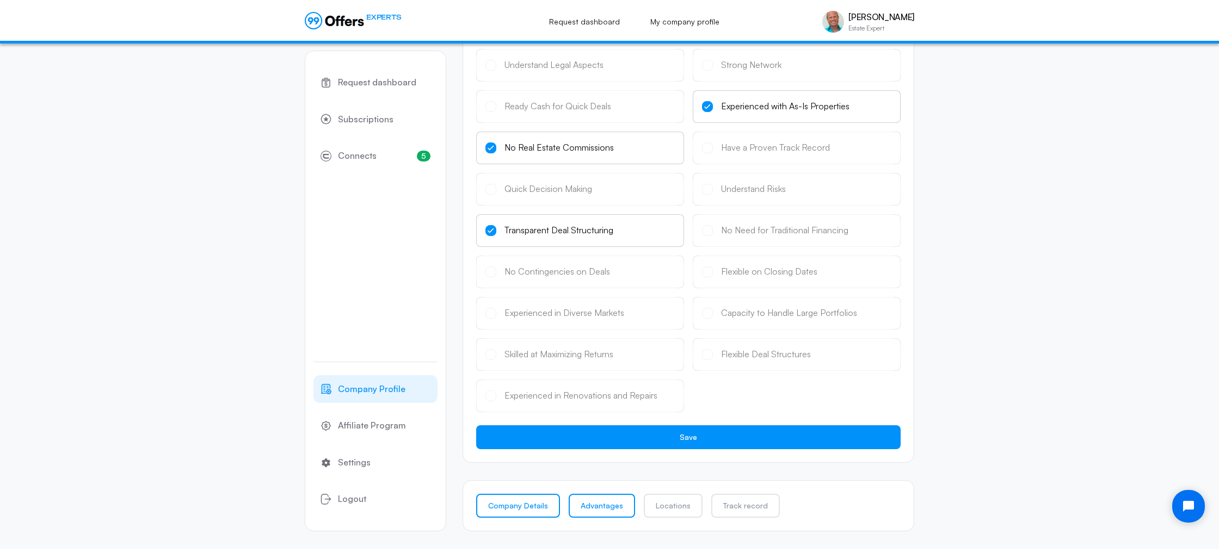
click at [516, 503] on link "Company Details" at bounding box center [518, 506] width 84 height 24
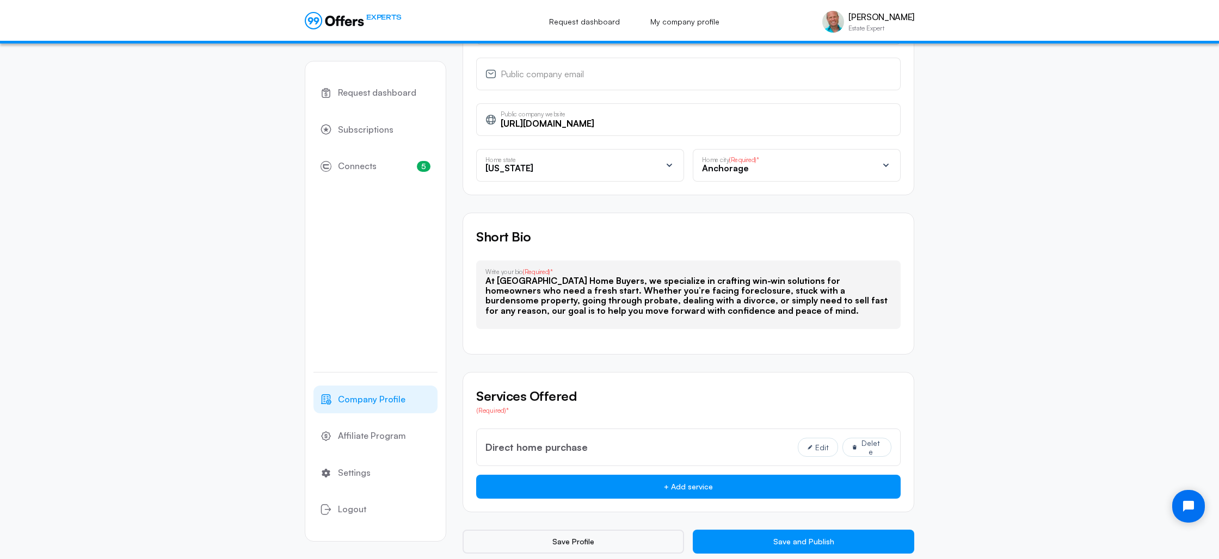
scroll to position [586, 0]
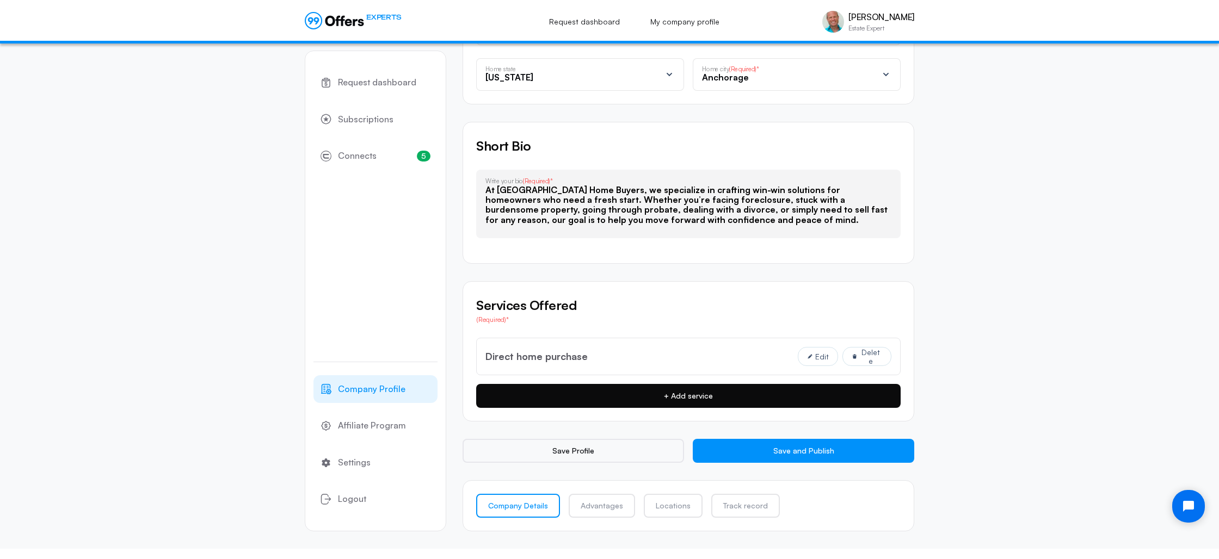
click at [665, 396] on button "+ Add service" at bounding box center [688, 396] width 424 height 24
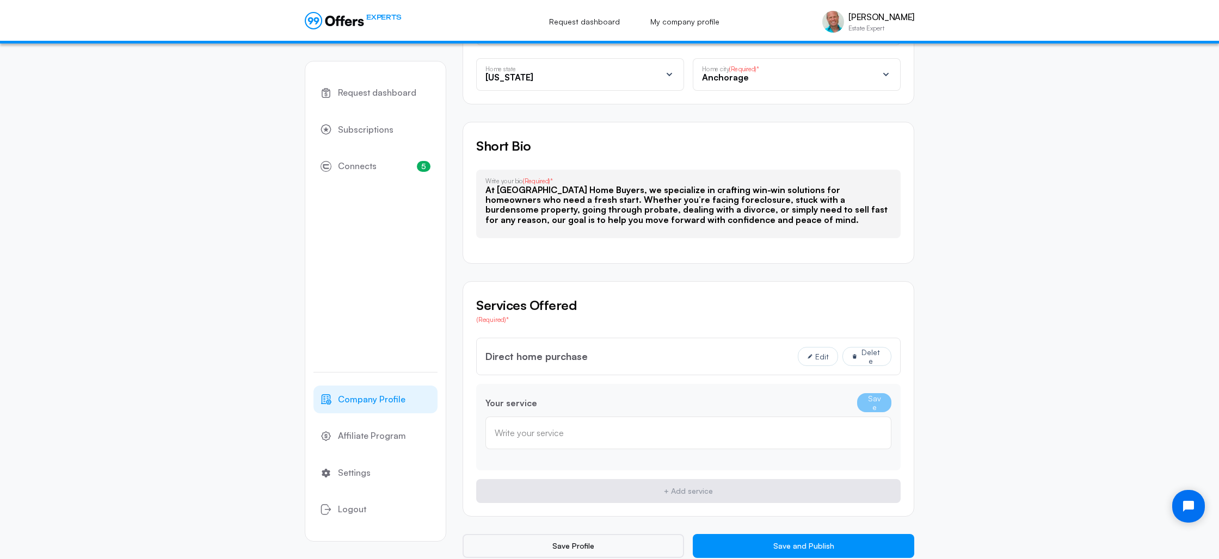
click at [545, 437] on input "text" at bounding box center [688, 433] width 387 height 12
type input "Foreclosure"
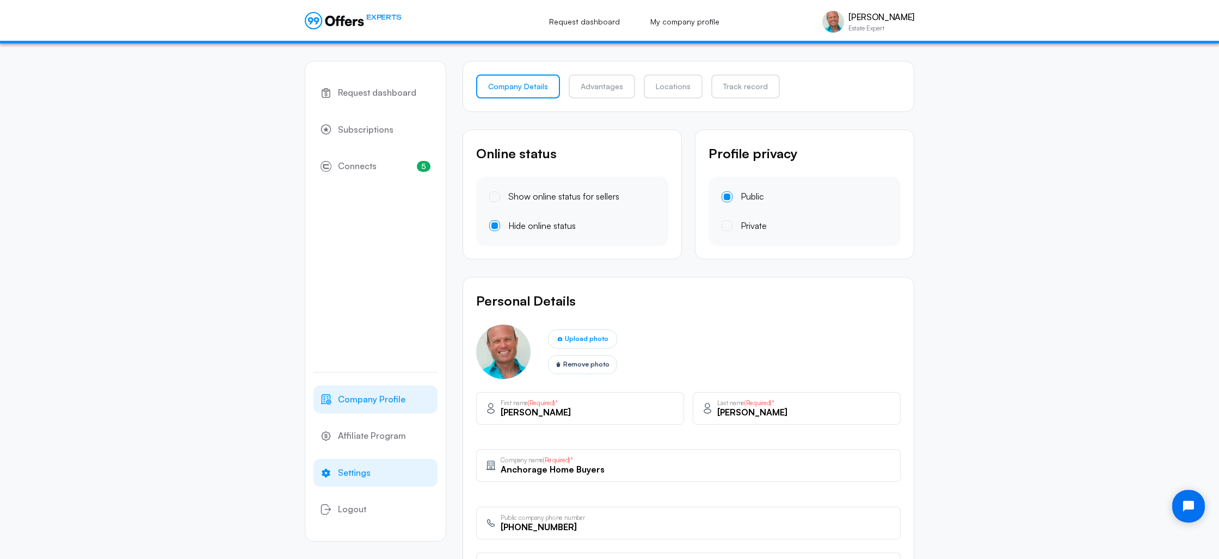
click at [351, 473] on span "Settings" at bounding box center [354, 473] width 33 height 14
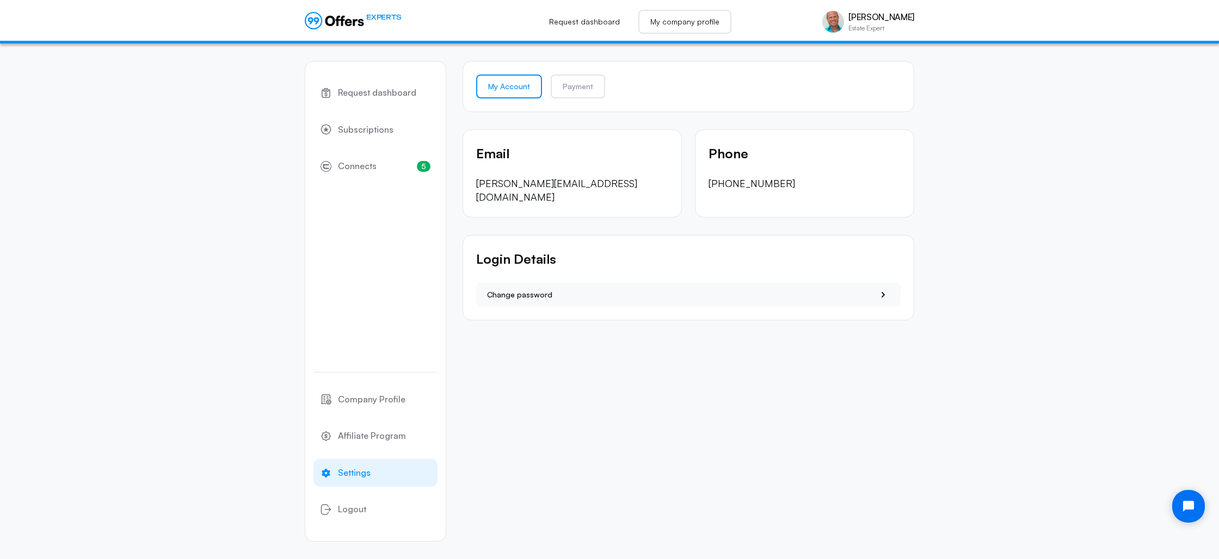
click at [694, 23] on link "My company profile" at bounding box center [684, 22] width 93 height 24
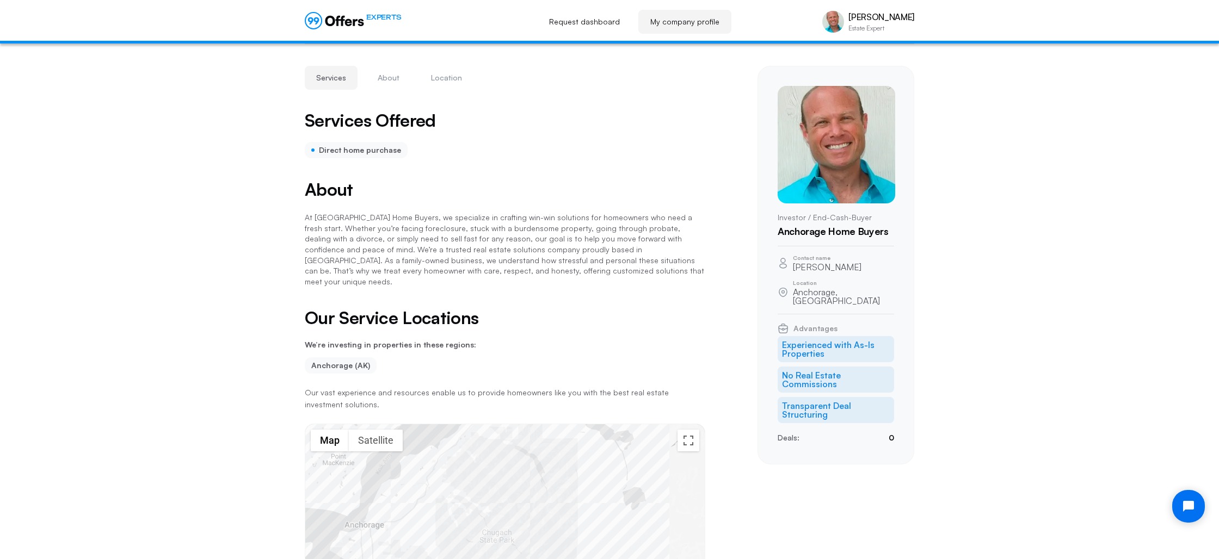
scroll to position [305, 0]
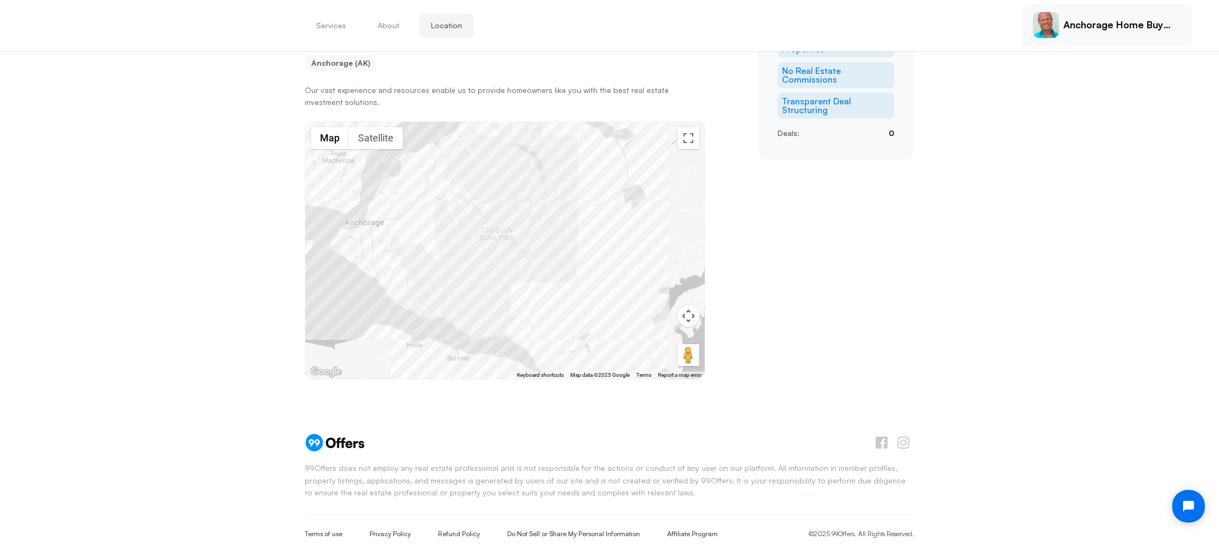
click at [203, 230] on div "Services About Location Anchorage Home Buyers Services Offered Direct home purc…" at bounding box center [609, 70] width 1219 height 663
